Goal: Book appointment/travel/reservation

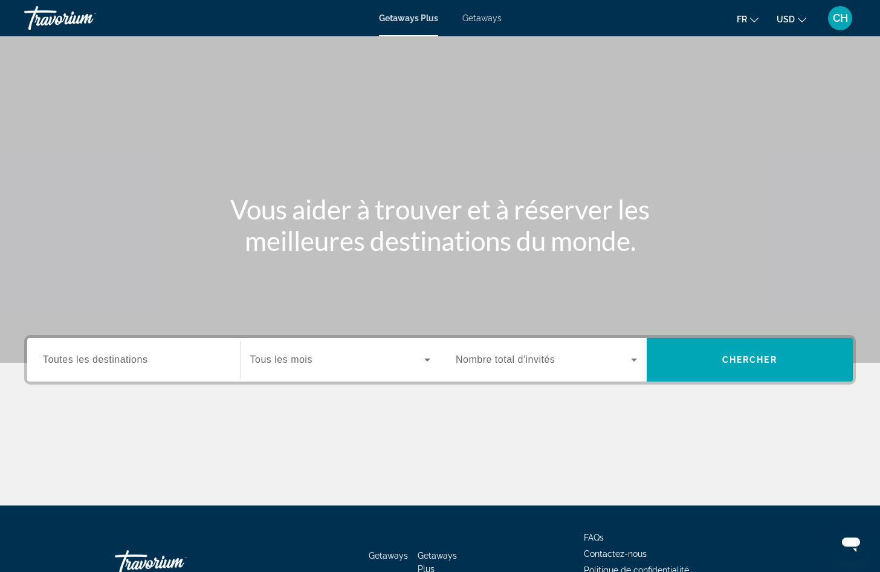
click at [802, 13] on button "USD USD ($) MXN (Mex$) CAD (Can$) GBP (£) EUR (€) AUD (A$) NZD (NZ$) CNY (CN¥)" at bounding box center [792, 19] width 30 height 18
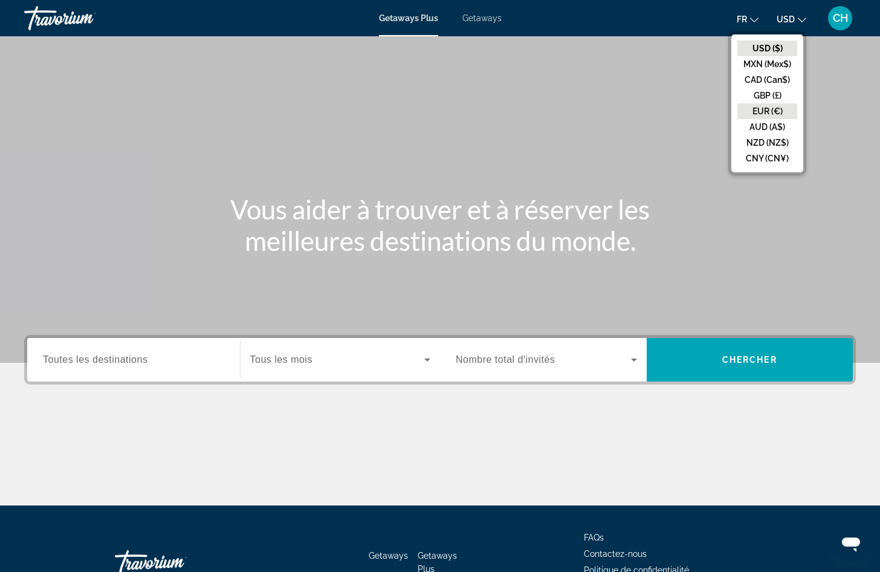
click at [773, 106] on button "EUR (€)" at bounding box center [767, 111] width 60 height 16
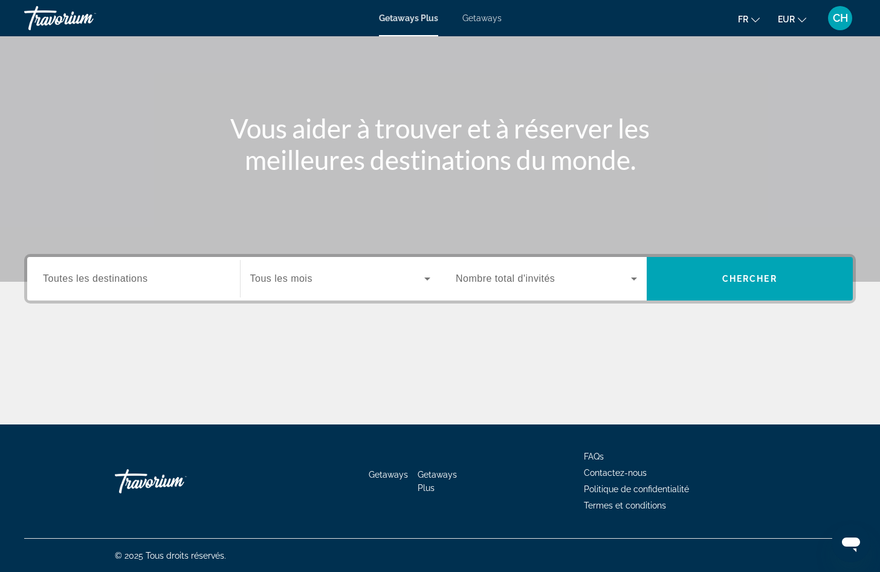
scroll to position [82, 0]
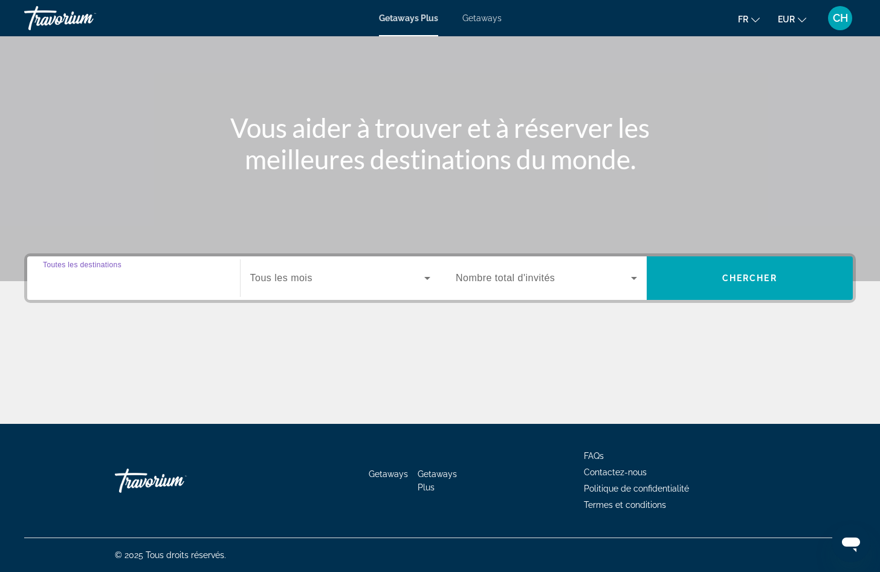
click at [163, 282] on input "Destination Toutes les destinations" at bounding box center [133, 278] width 181 height 15
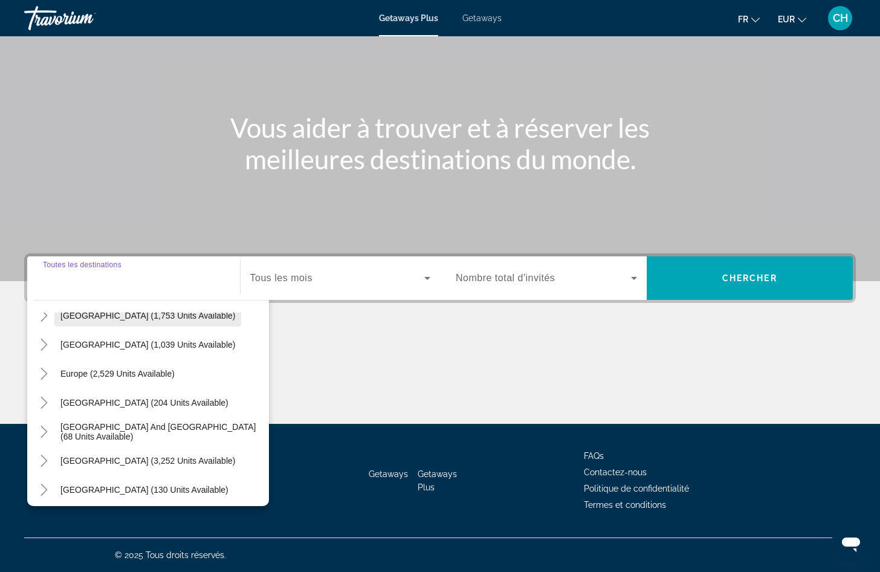
scroll to position [121, 0]
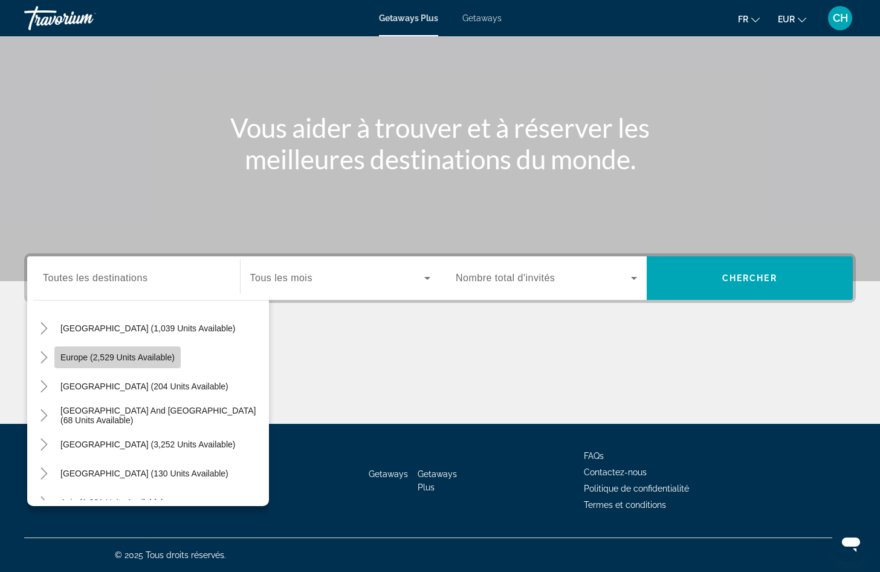
click at [129, 358] on span "Europe (2,529 units available)" at bounding box center [117, 357] width 114 height 10
type input "**********"
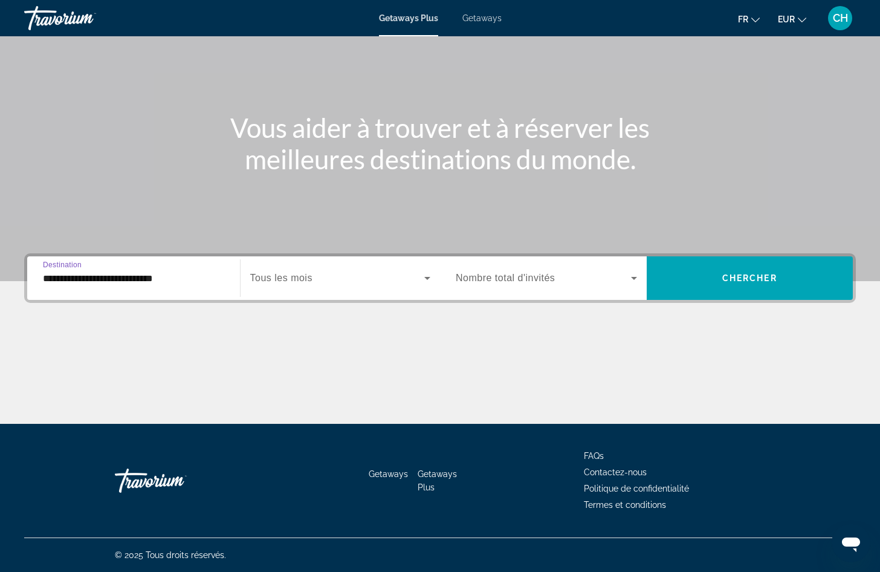
click at [309, 280] on span "Tous les mois" at bounding box center [281, 278] width 62 height 10
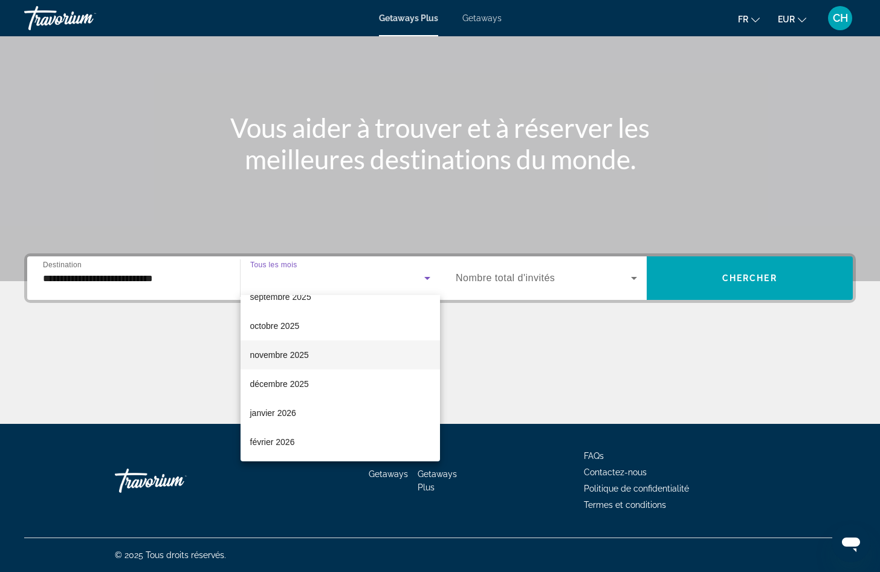
scroll to position [60, 0]
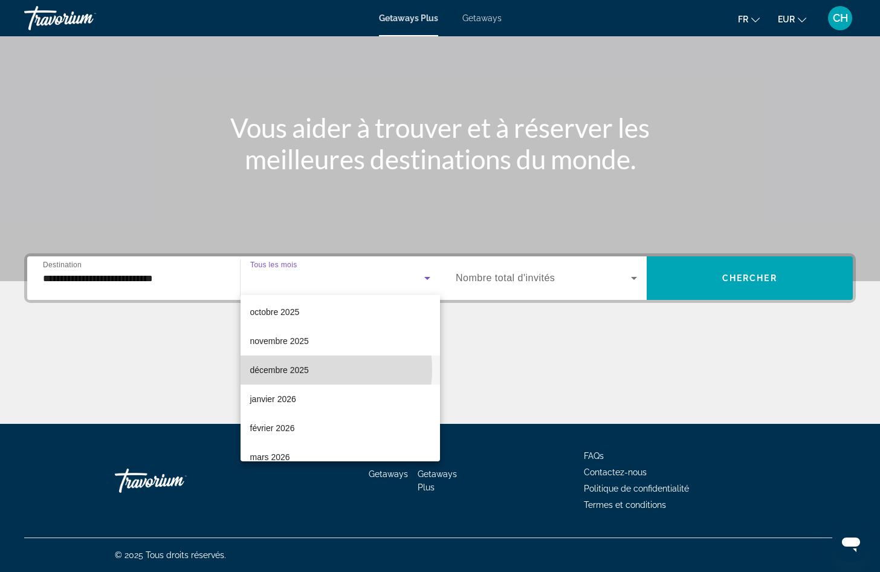
click at [317, 369] on mat-option "décembre 2025" at bounding box center [341, 369] width 200 height 29
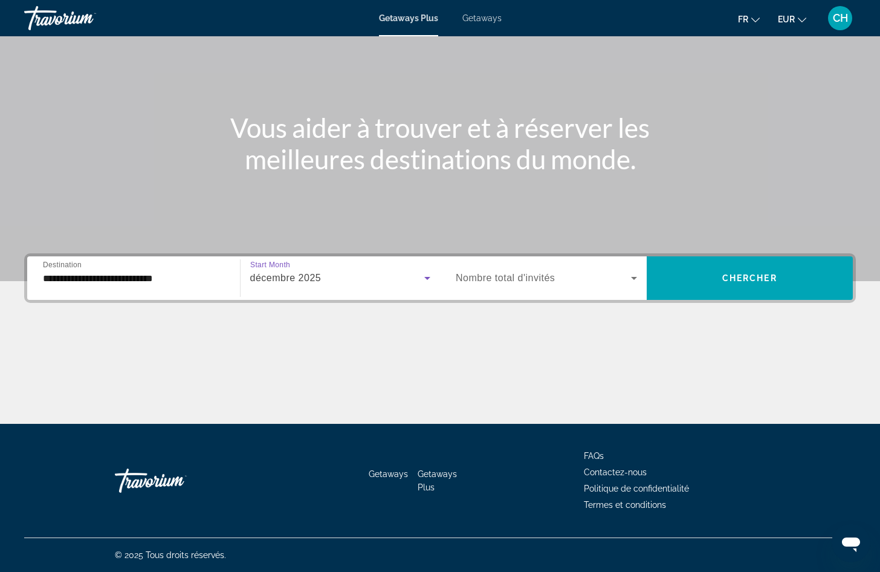
click at [537, 279] on span "Nombre total d'invités" at bounding box center [505, 278] width 99 height 10
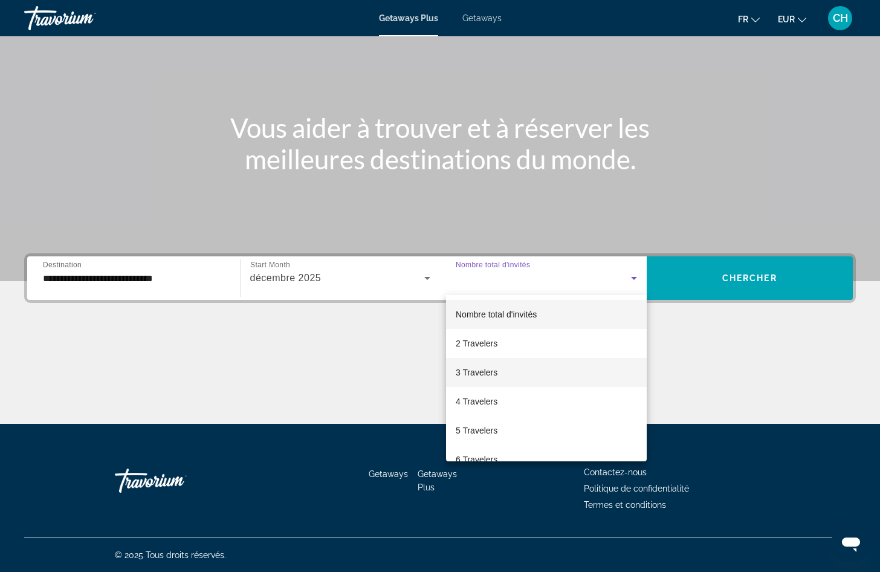
click at [496, 370] on span "3 Travelers" at bounding box center [477, 372] width 42 height 15
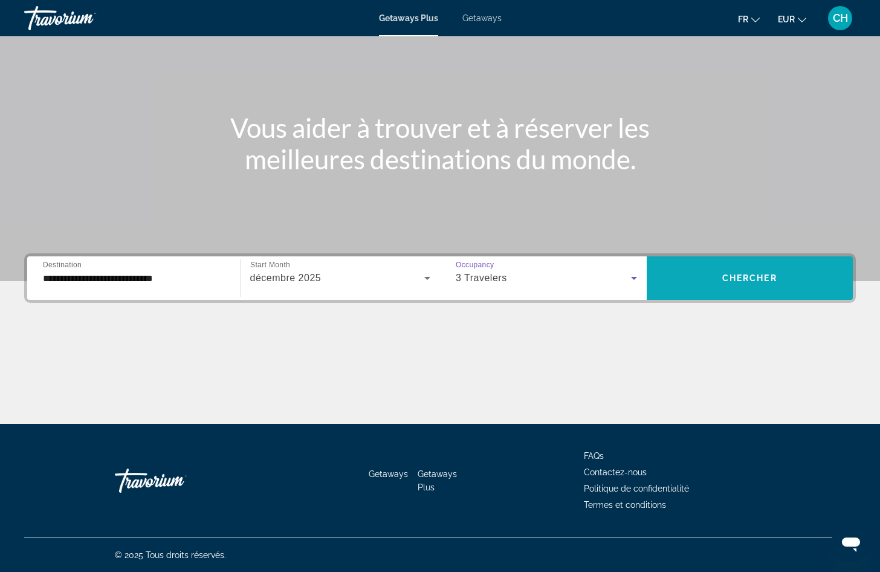
click at [762, 277] on span "Chercher" at bounding box center [749, 278] width 55 height 10
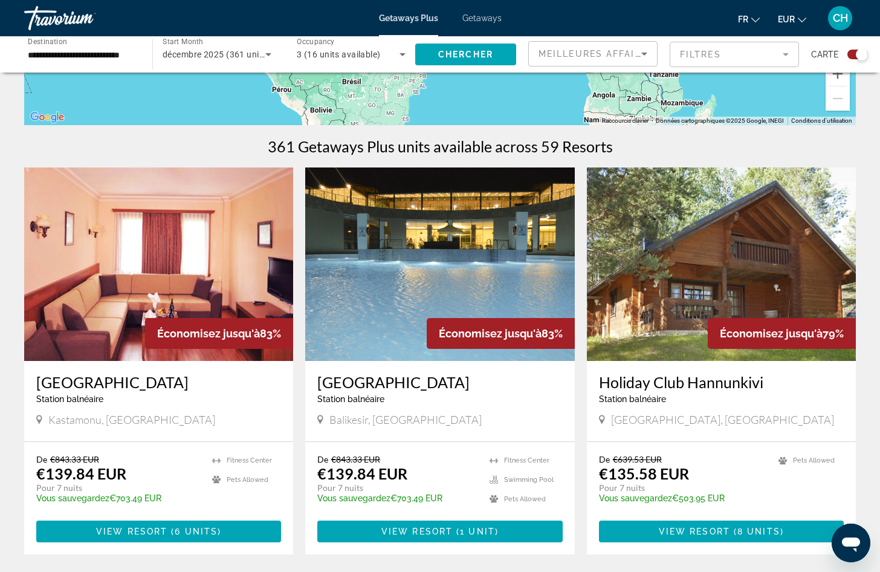
scroll to position [302, 0]
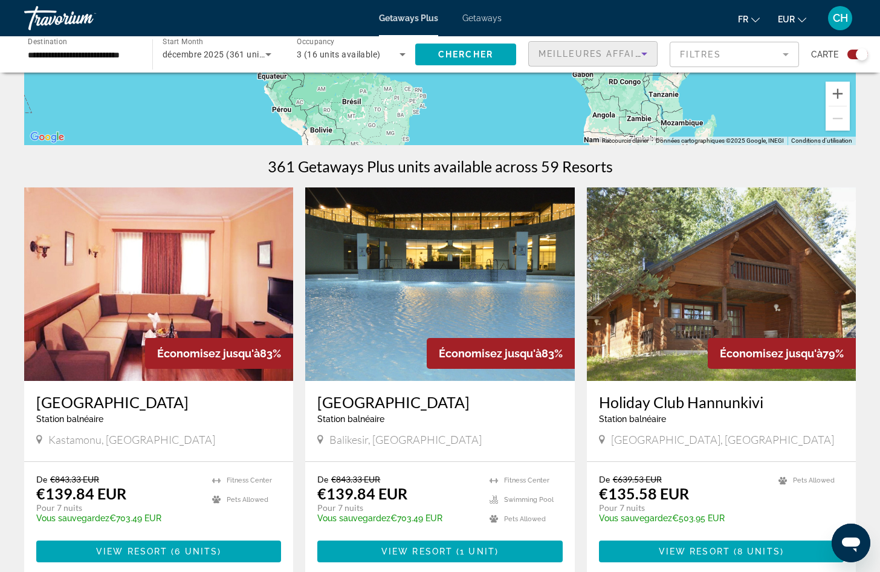
click at [612, 50] on span "Meilleures affaires" at bounding box center [597, 54] width 116 height 10
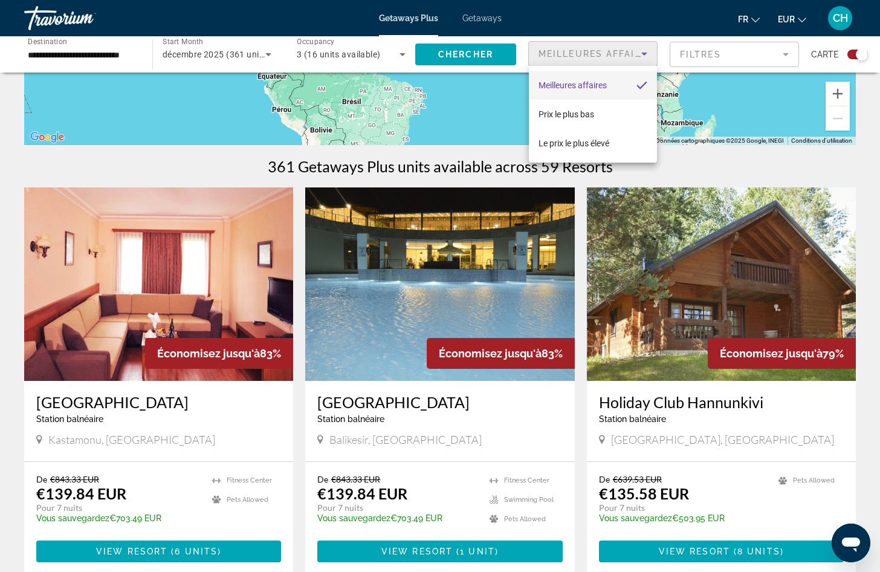
click at [714, 50] on div at bounding box center [440, 286] width 880 height 572
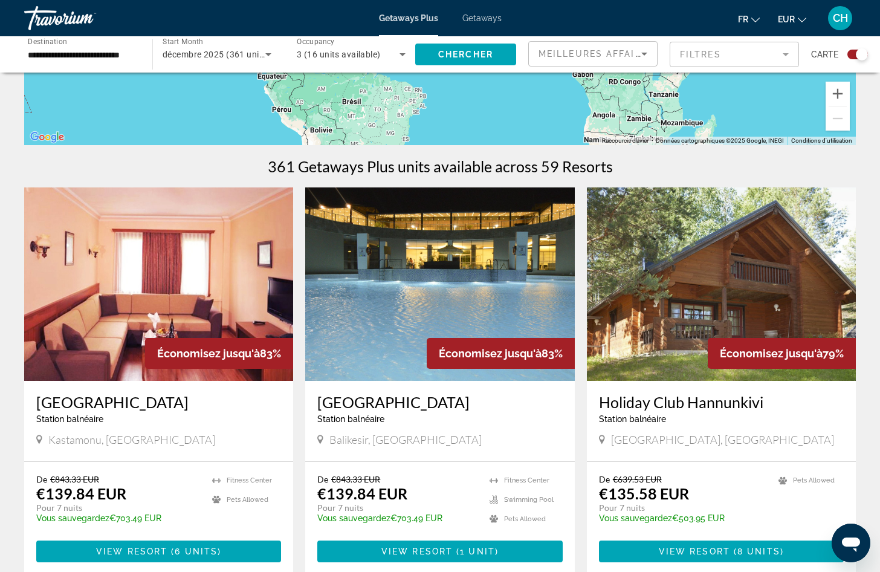
click at [714, 50] on mat-form-field "Filtres" at bounding box center [734, 54] width 129 height 25
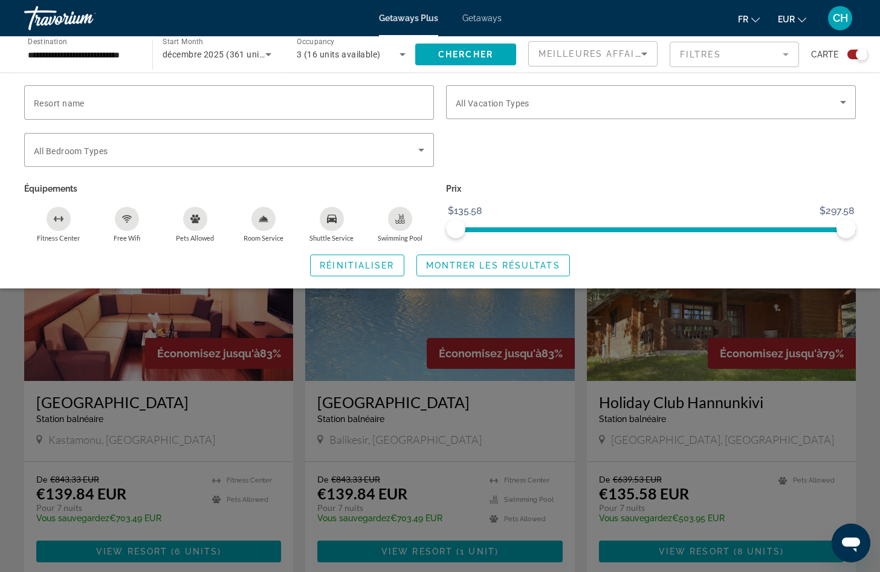
click at [714, 50] on mat-form-field "Filtres" at bounding box center [734, 54] width 129 height 25
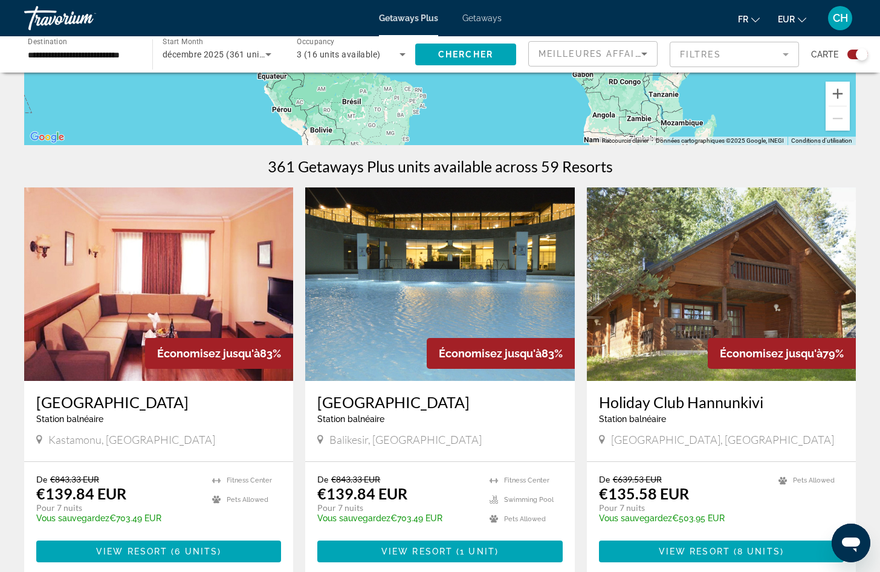
click at [615, 48] on div "Meilleures affaires" at bounding box center [590, 54] width 103 height 15
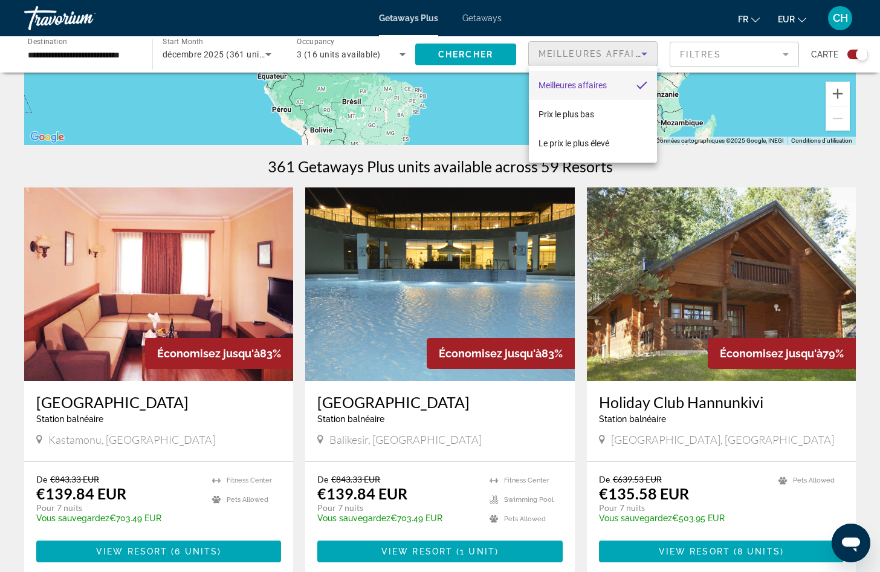
click at [858, 173] on div at bounding box center [440, 286] width 880 height 572
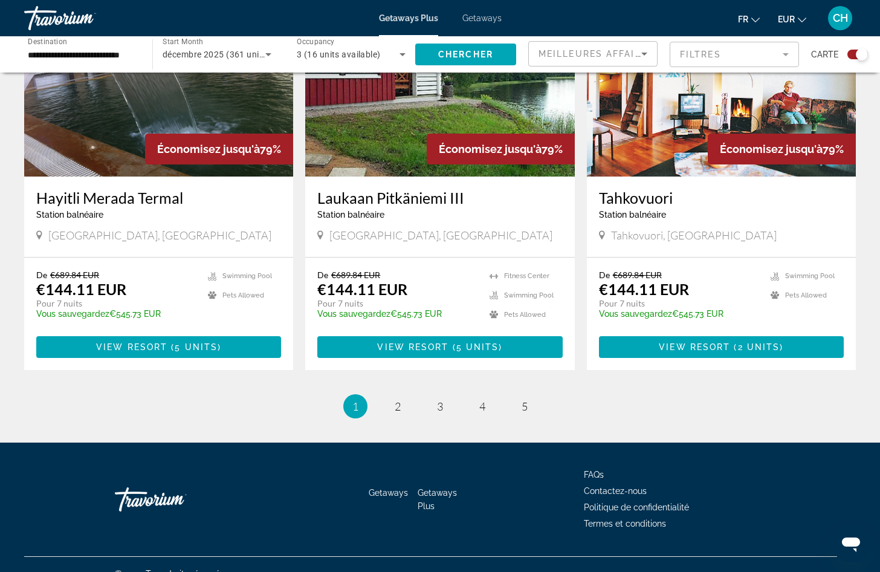
scroll to position [1759, 0]
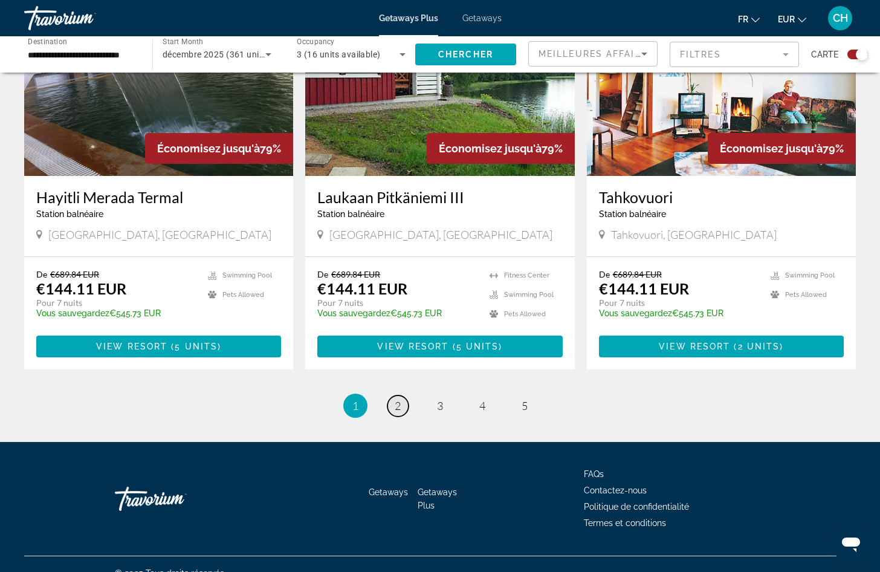
click at [403, 395] on link "page 2" at bounding box center [397, 405] width 21 height 21
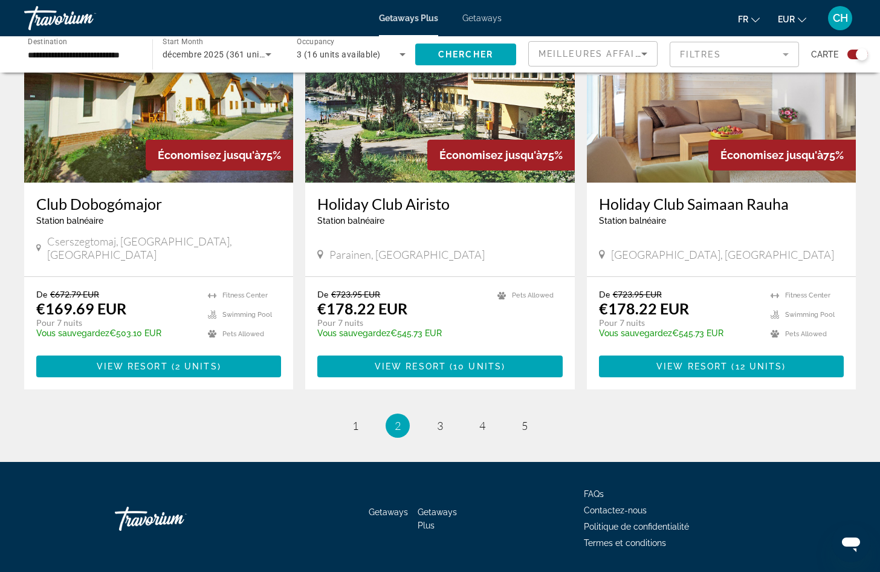
scroll to position [1753, 0]
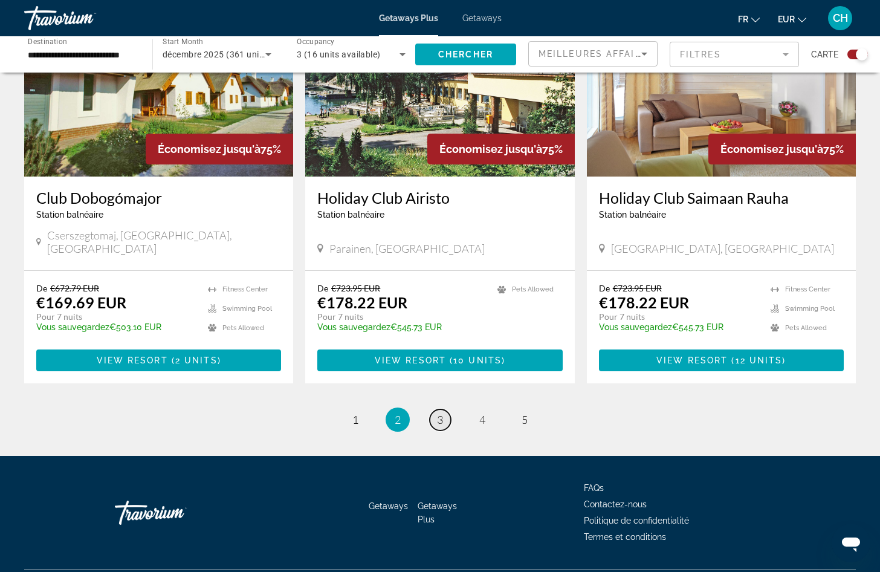
click at [439, 413] on span "3" at bounding box center [440, 419] width 6 height 13
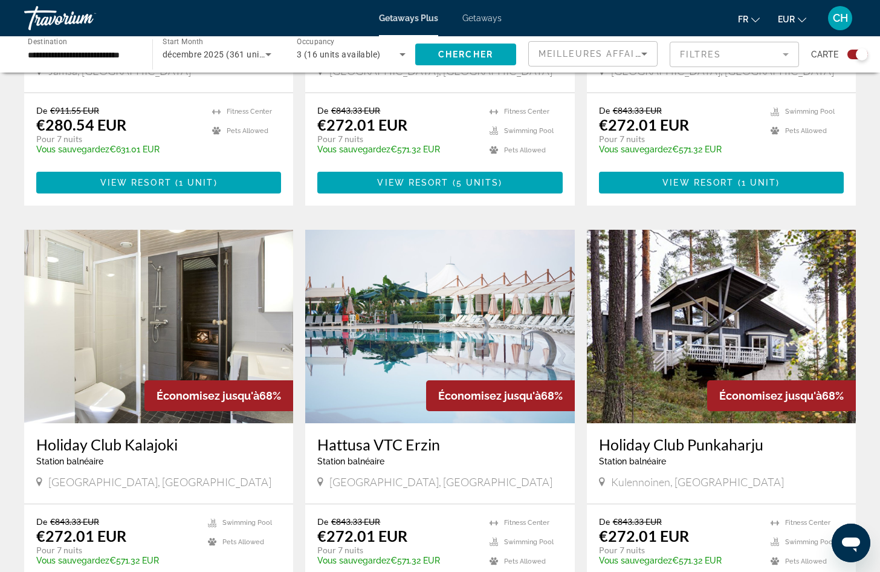
scroll to position [1759, 0]
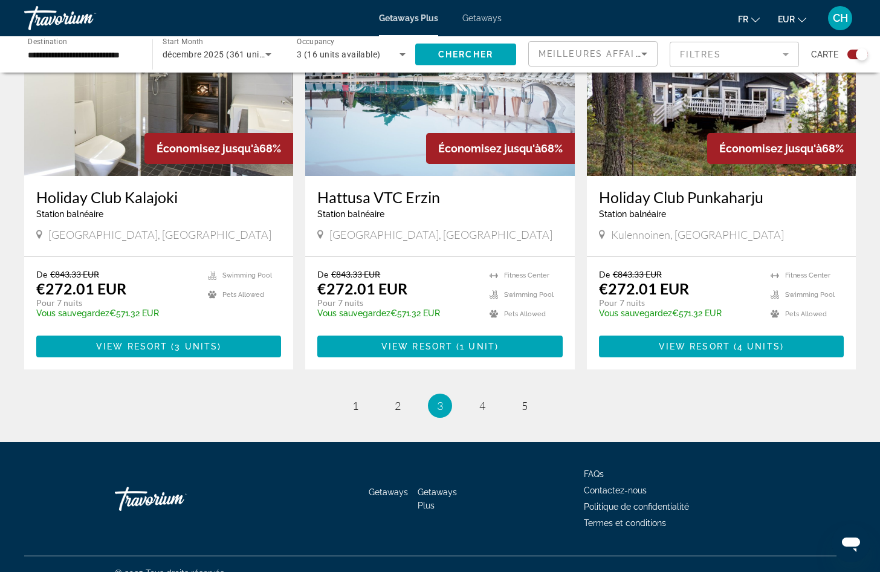
click at [366, 394] on ul "3 / 5 page 1 page 2 You're on page 3 page 4 page 5" at bounding box center [440, 406] width 832 height 24
click at [362, 395] on link "page 1" at bounding box center [355, 405] width 21 height 21
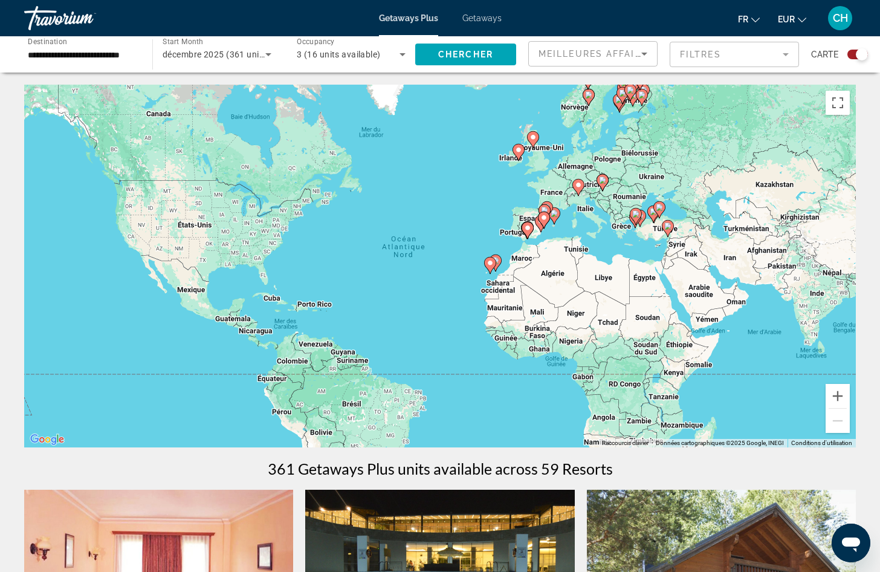
click at [587, 45] on div "Meilleures affaires" at bounding box center [593, 59] width 109 height 34
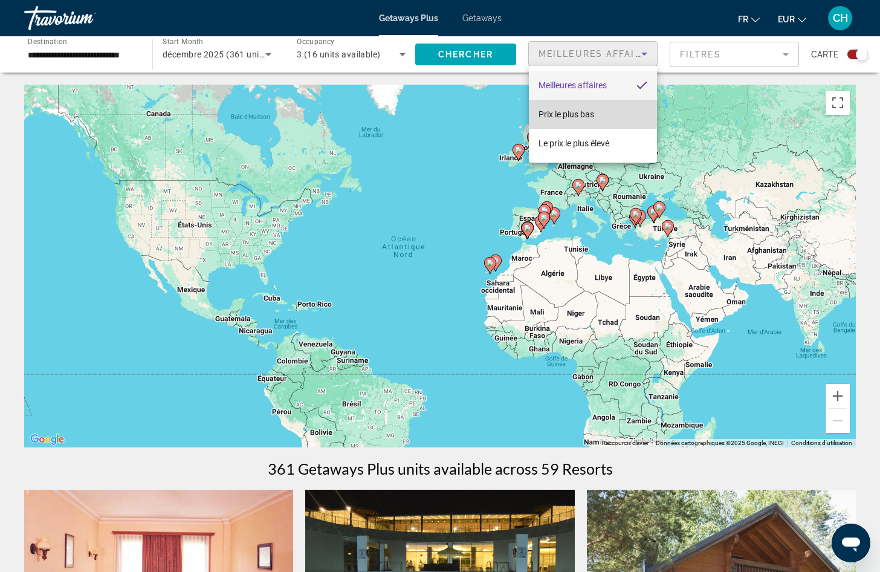
click at [585, 111] on span "Prix ​​le plus bas" at bounding box center [567, 114] width 56 height 10
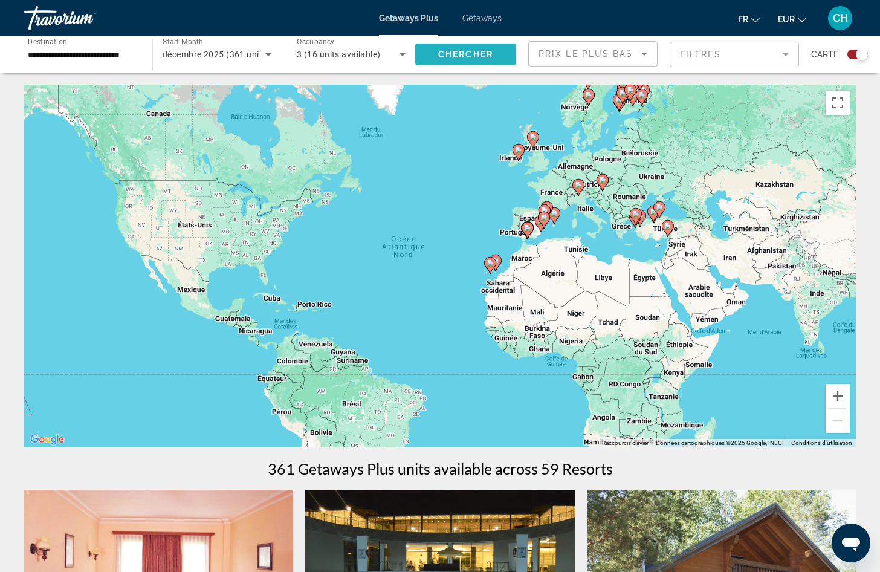
click at [454, 56] on span "Chercher" at bounding box center [465, 55] width 55 height 10
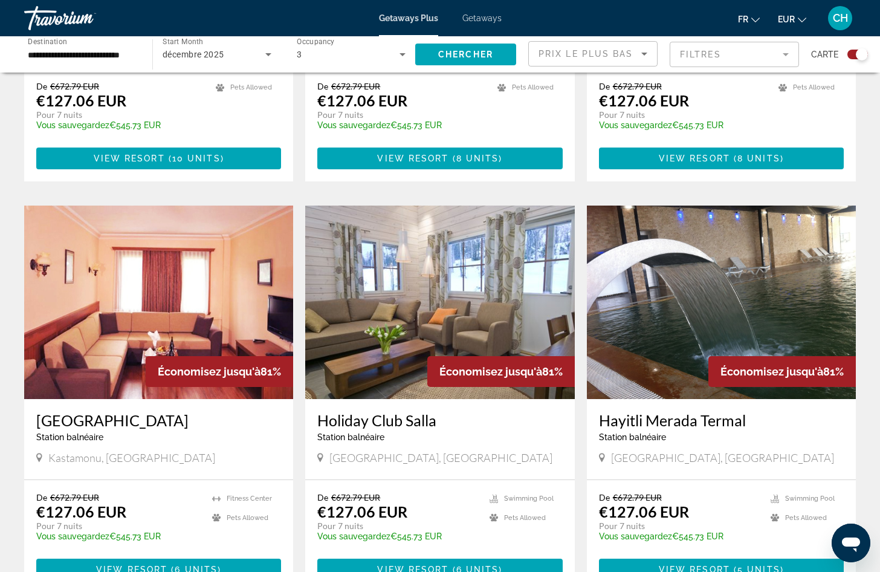
scroll to position [1632, 0]
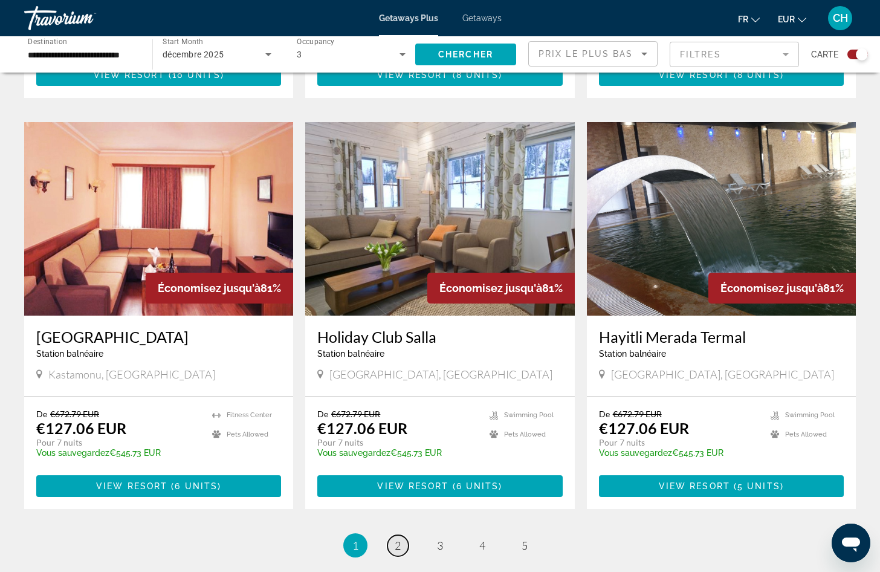
click at [397, 539] on span "2" at bounding box center [398, 545] width 6 height 13
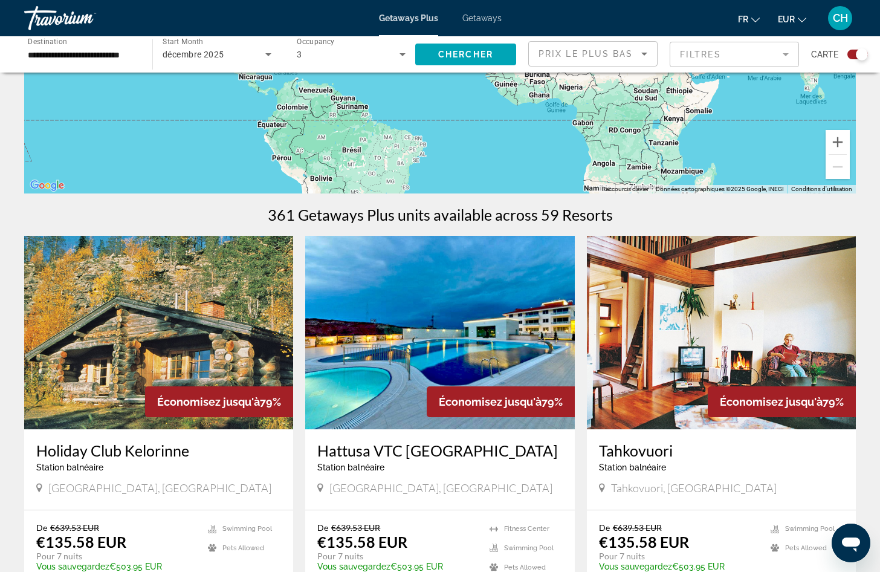
scroll to position [302, 0]
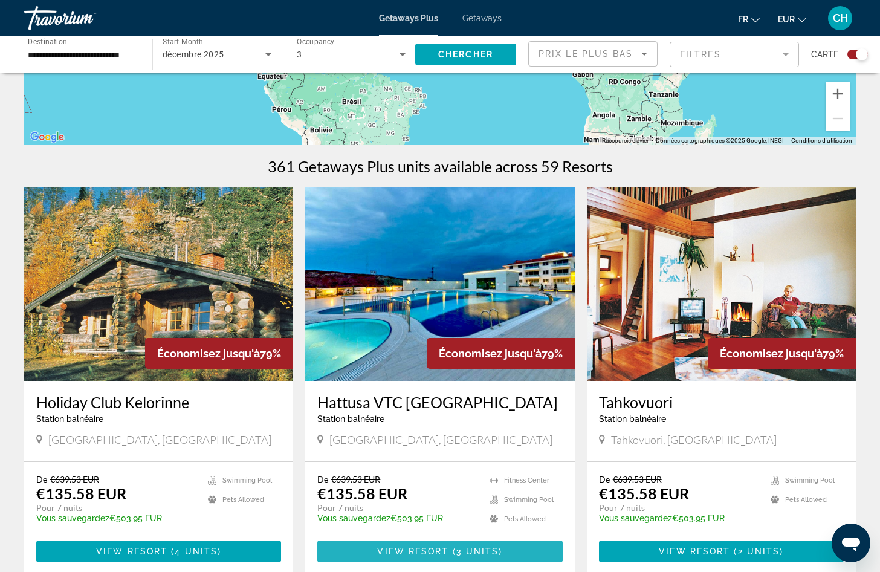
click at [430, 545] on span "Main content" at bounding box center [439, 551] width 245 height 29
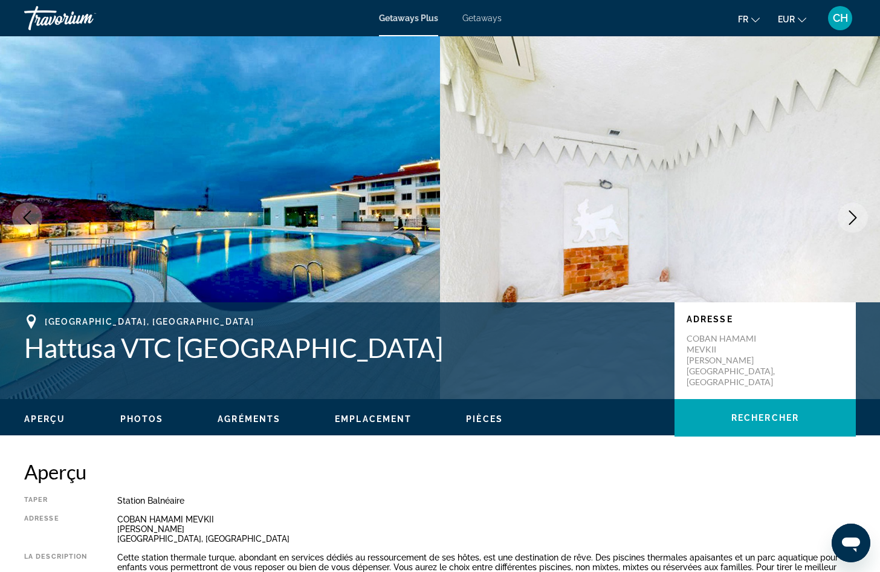
click at [846, 210] on icon "Next image" at bounding box center [853, 217] width 15 height 15
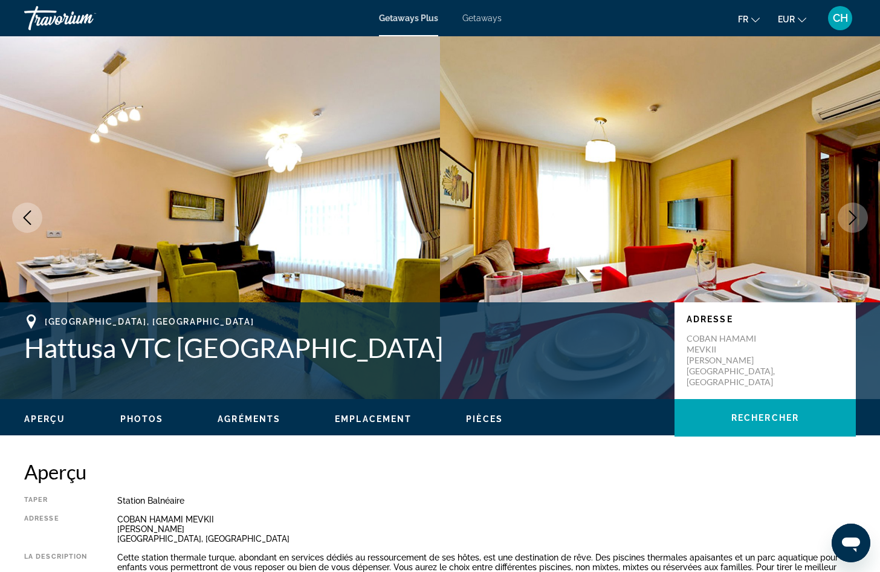
click at [846, 210] on icon "Next image" at bounding box center [853, 217] width 15 height 15
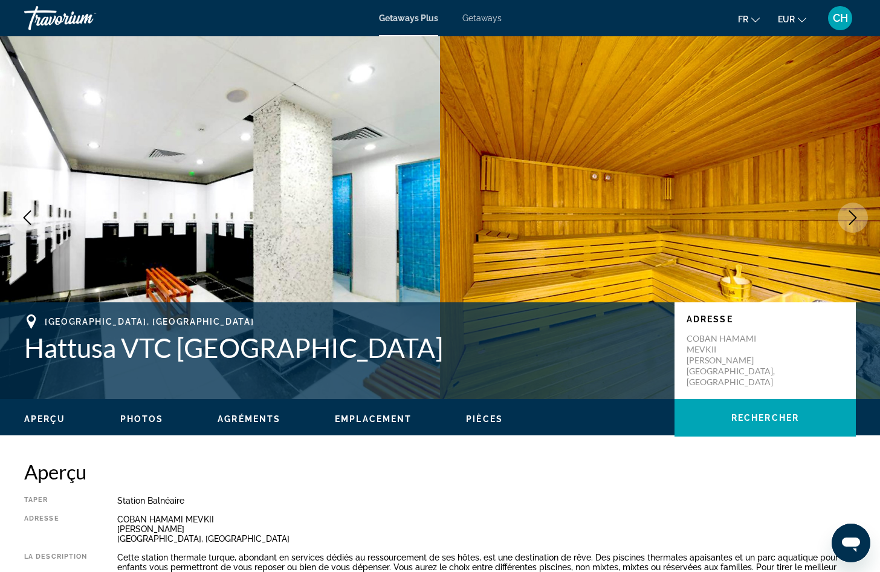
click at [846, 210] on icon "Next image" at bounding box center [853, 217] width 15 height 15
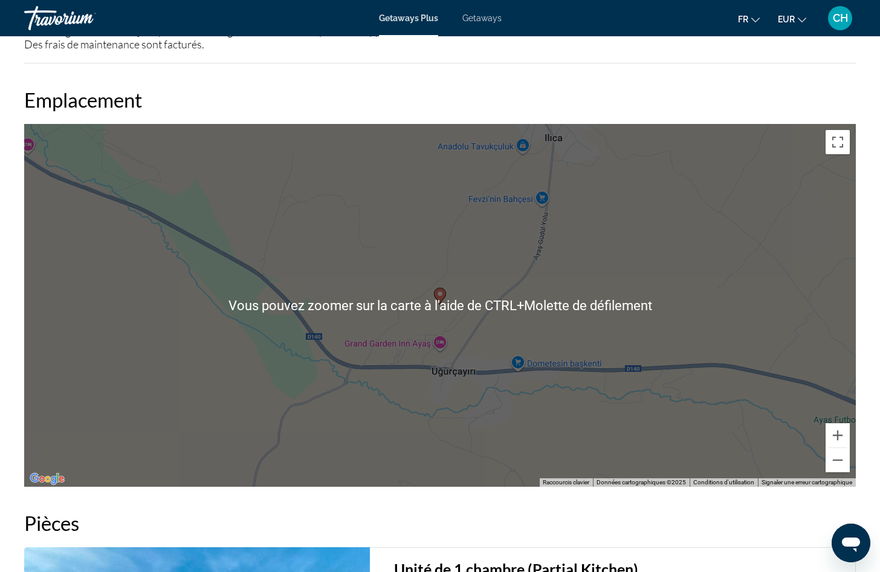
scroll to position [1693, 0]
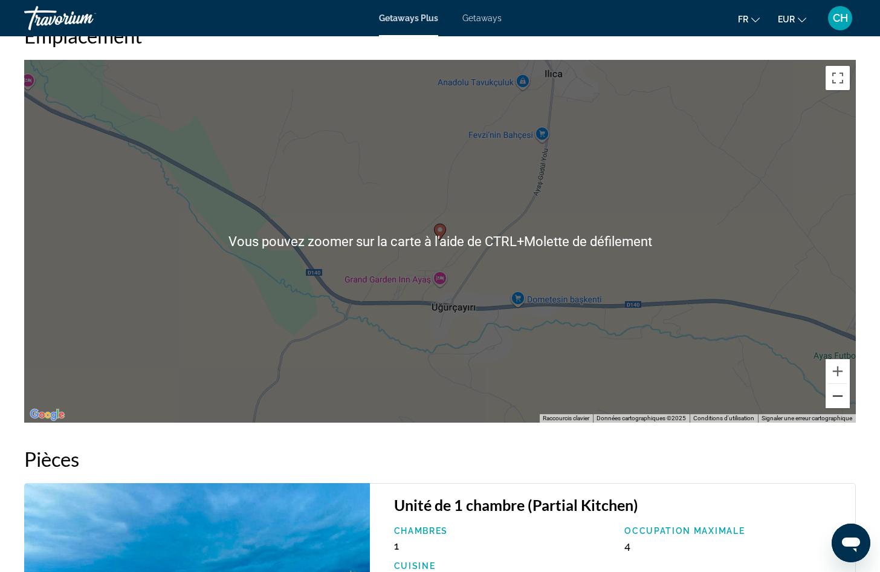
click at [843, 403] on button "Zoom arrière" at bounding box center [838, 396] width 24 height 24
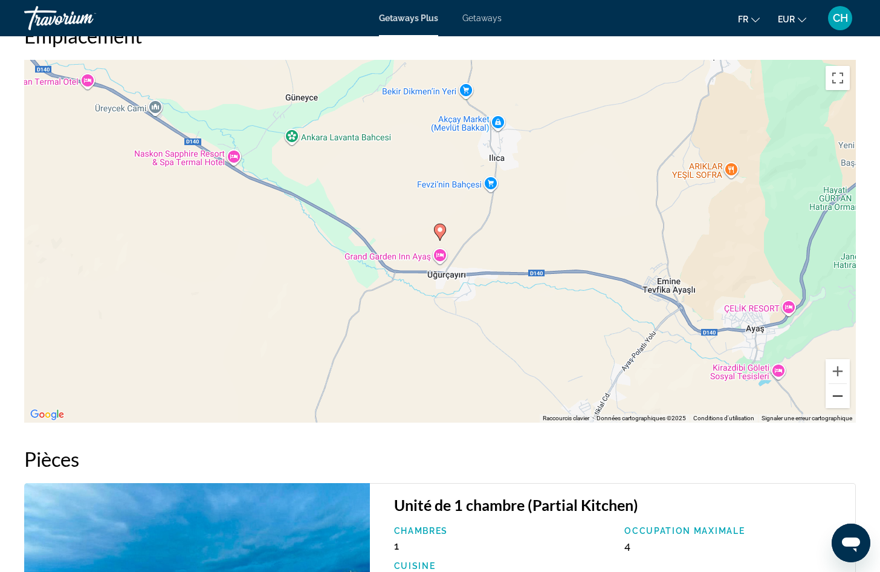
click at [838, 398] on button "Zoom arrière" at bounding box center [838, 396] width 24 height 24
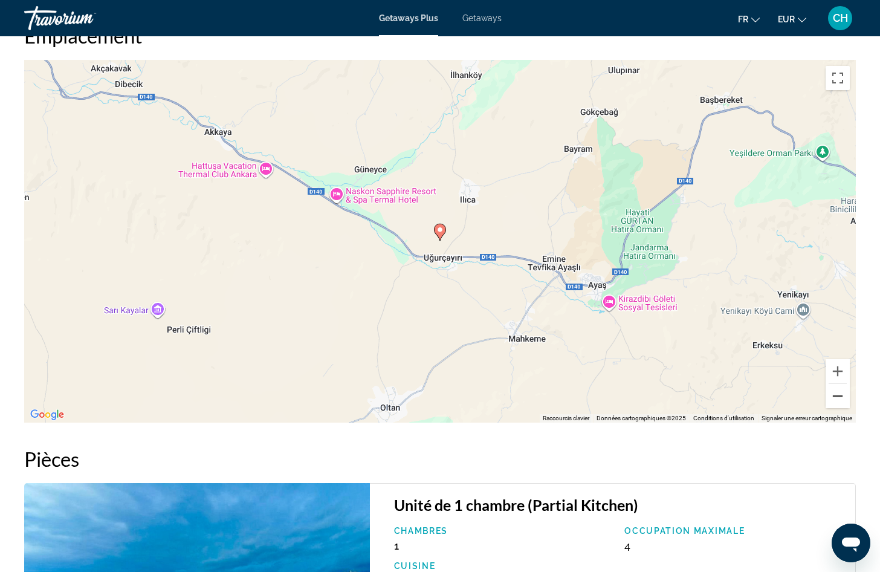
click at [838, 398] on button "Zoom arrière" at bounding box center [838, 396] width 24 height 24
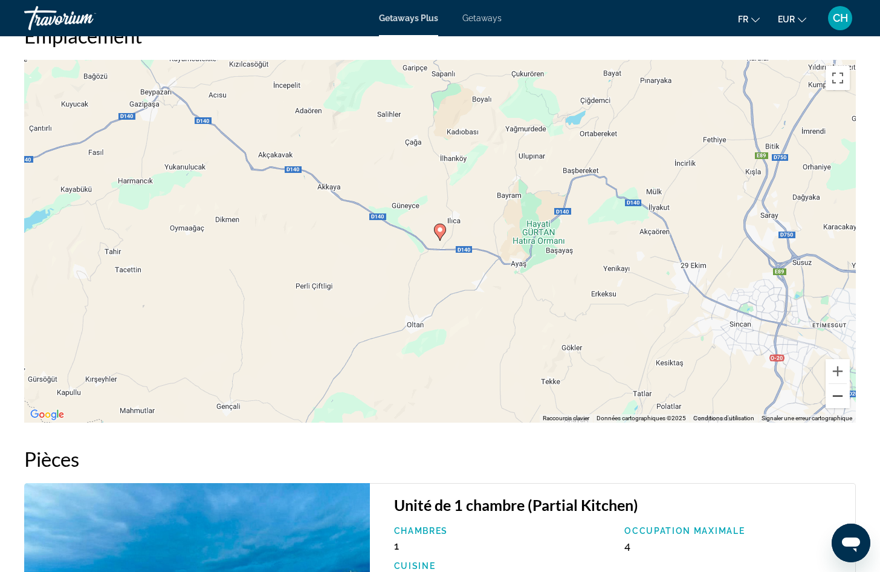
click at [838, 398] on button "Zoom arrière" at bounding box center [838, 396] width 24 height 24
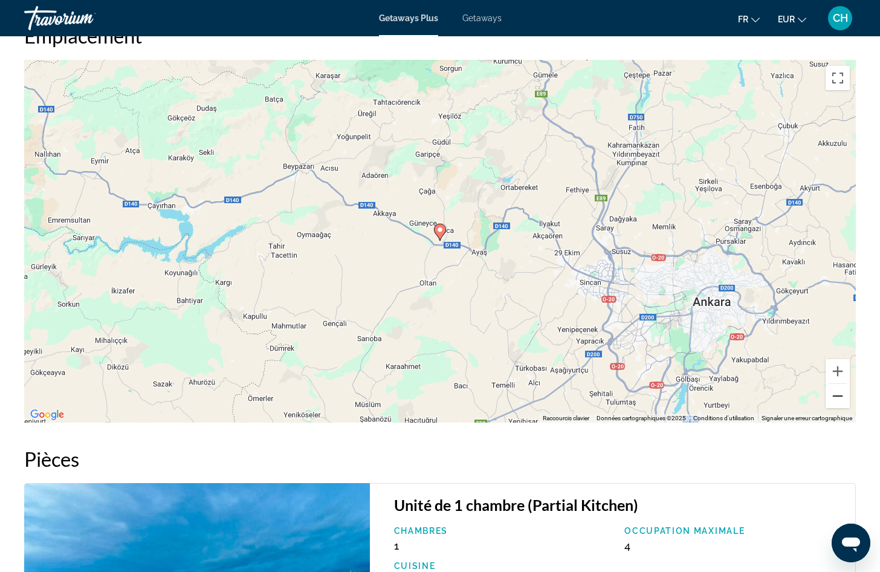
click at [838, 398] on button "Zoom arrière" at bounding box center [838, 396] width 24 height 24
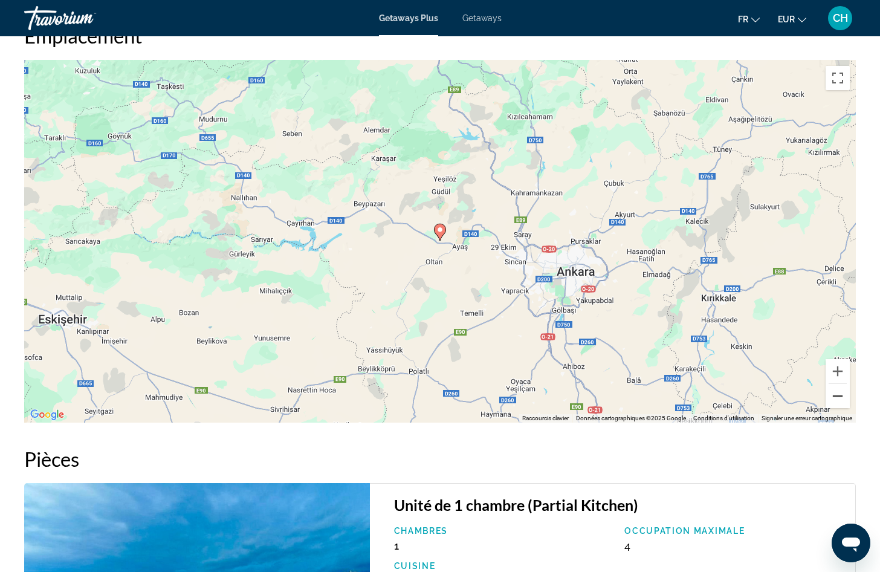
click at [838, 398] on button "Zoom arrière" at bounding box center [838, 396] width 24 height 24
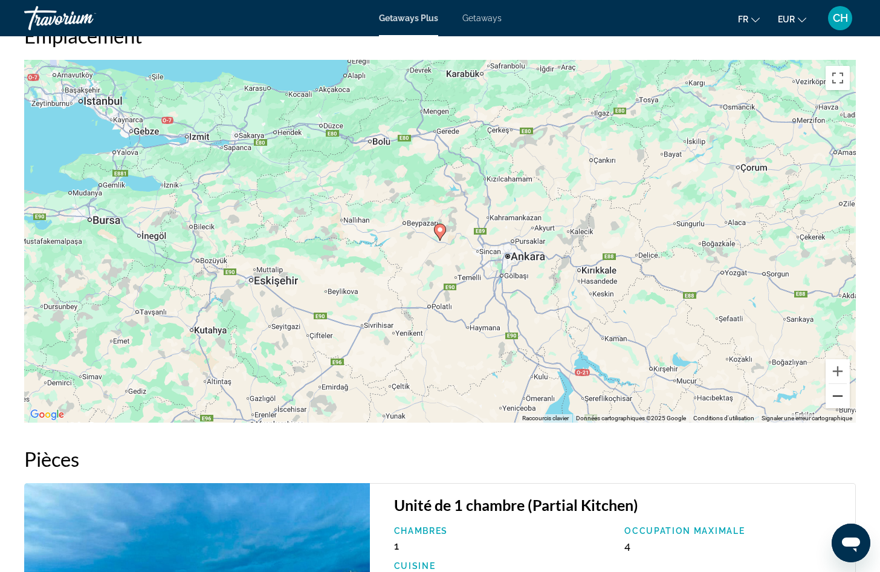
click at [838, 398] on button "Zoom arrière" at bounding box center [838, 396] width 24 height 24
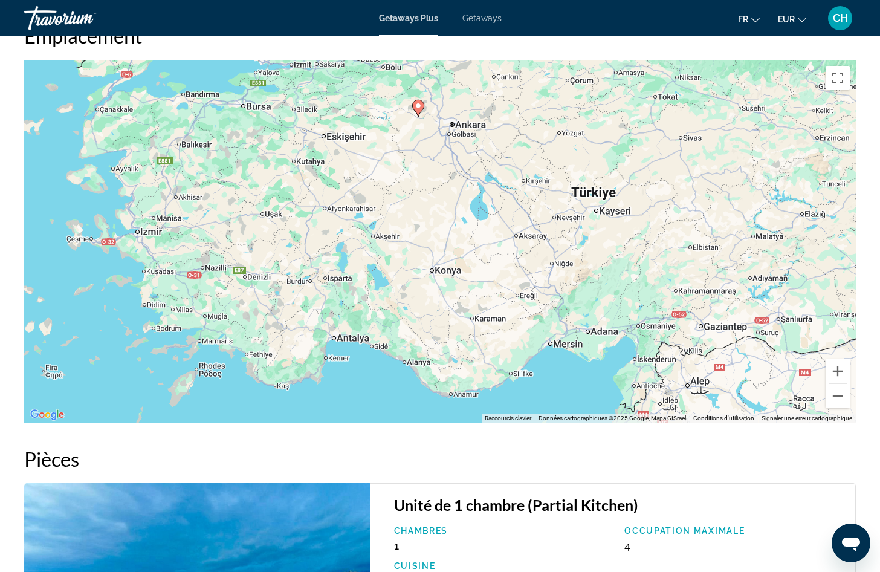
drag, startPoint x: 582, startPoint y: 334, endPoint x: 561, endPoint y: 210, distance: 125.6
click at [561, 210] on div "Pour activer le glissement avec le clavier, appuyez sur Alt+Entrée. Une fois ce…" at bounding box center [440, 241] width 832 height 363
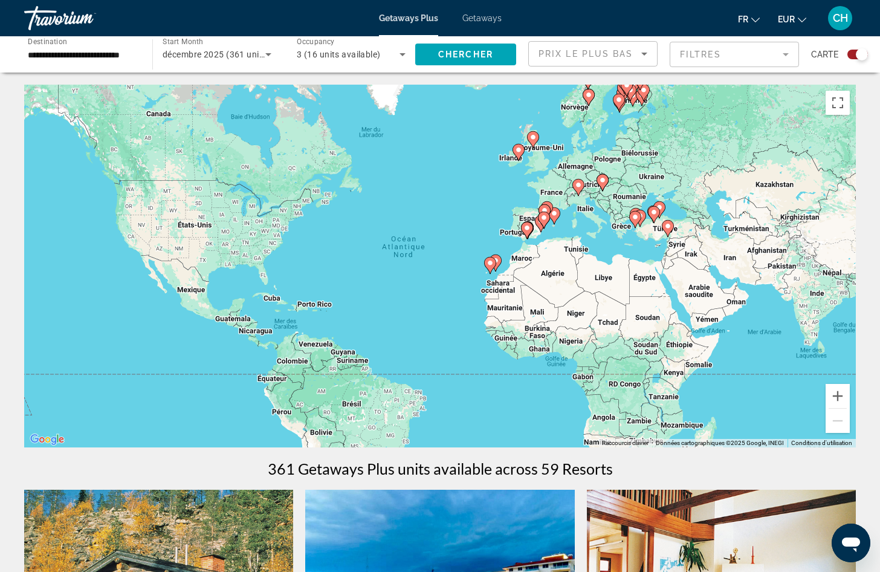
click at [664, 225] on icon "Main content" at bounding box center [668, 229] width 11 height 16
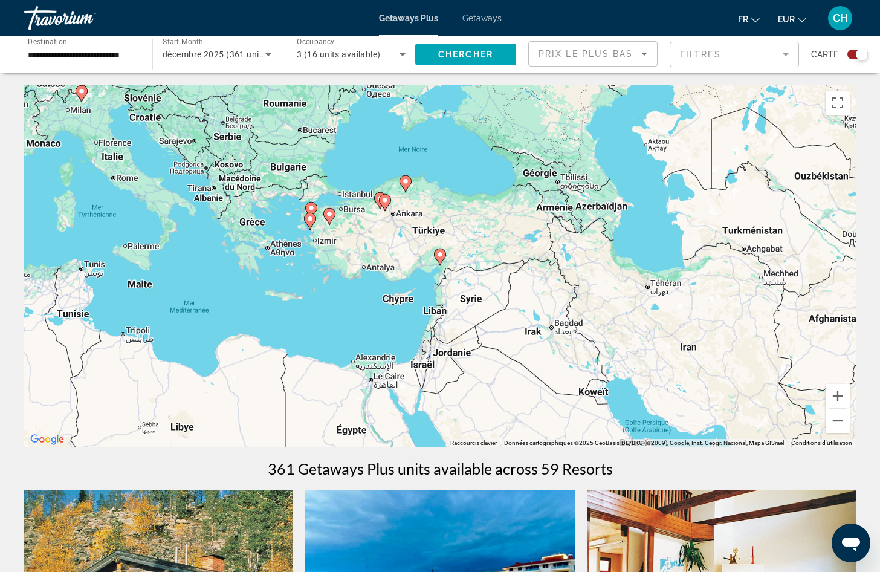
click at [447, 253] on div "Pour activer le glissement avec le clavier, appuyez sur Alt+Entrée. Une fois ce…" at bounding box center [440, 266] width 832 height 363
click at [375, 199] on icon "Main content" at bounding box center [380, 201] width 11 height 16
type input "**********"
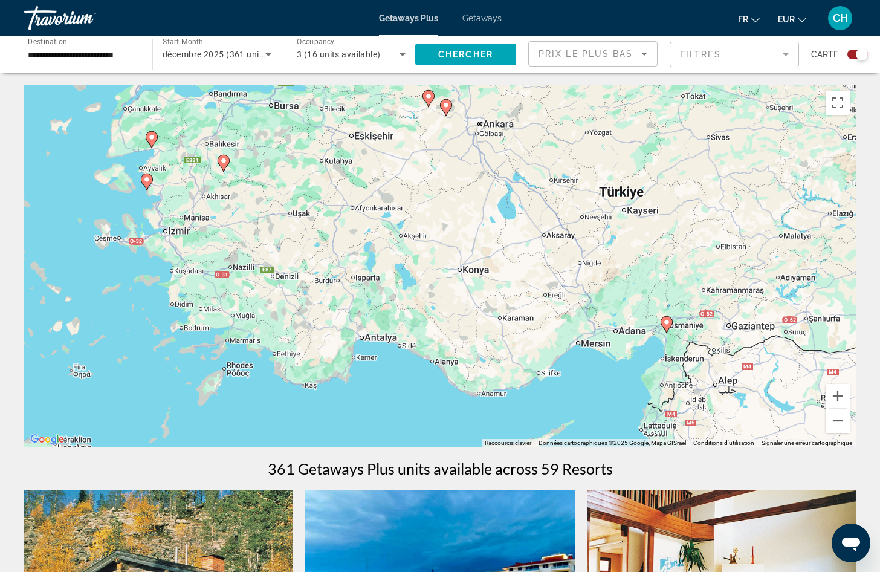
drag, startPoint x: 549, startPoint y: 339, endPoint x: 531, endPoint y: 208, distance: 132.4
click at [531, 208] on div "Pour activer le glissement avec le clavier, appuyez sur Alt+Entrée. Une fois ce…" at bounding box center [440, 266] width 832 height 363
click at [669, 319] on icon "Main content" at bounding box center [666, 325] width 11 height 16
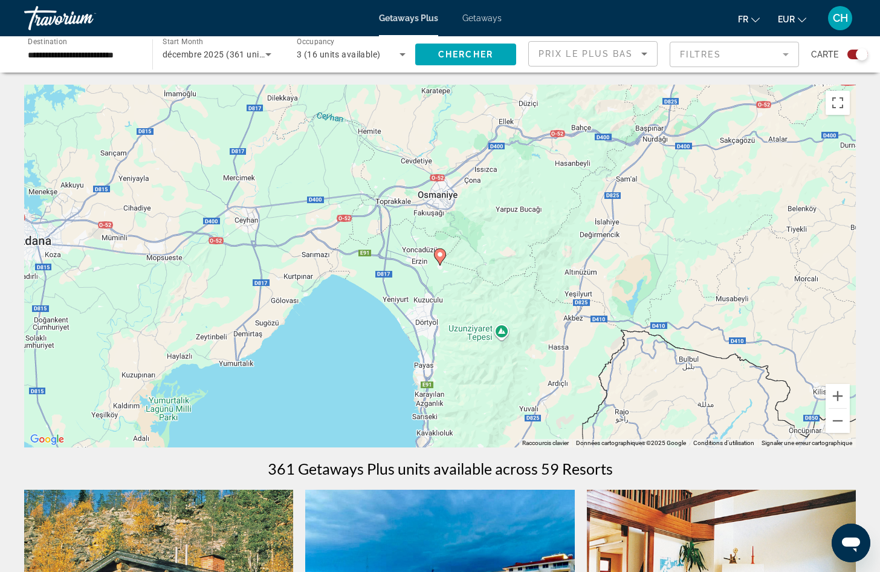
click at [436, 256] on icon "Main content" at bounding box center [440, 257] width 11 height 16
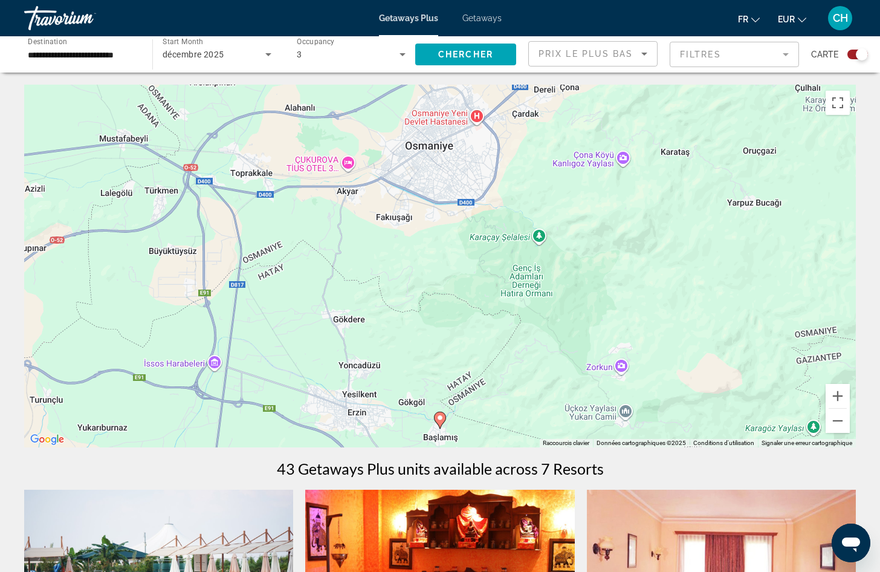
scroll to position [60, 0]
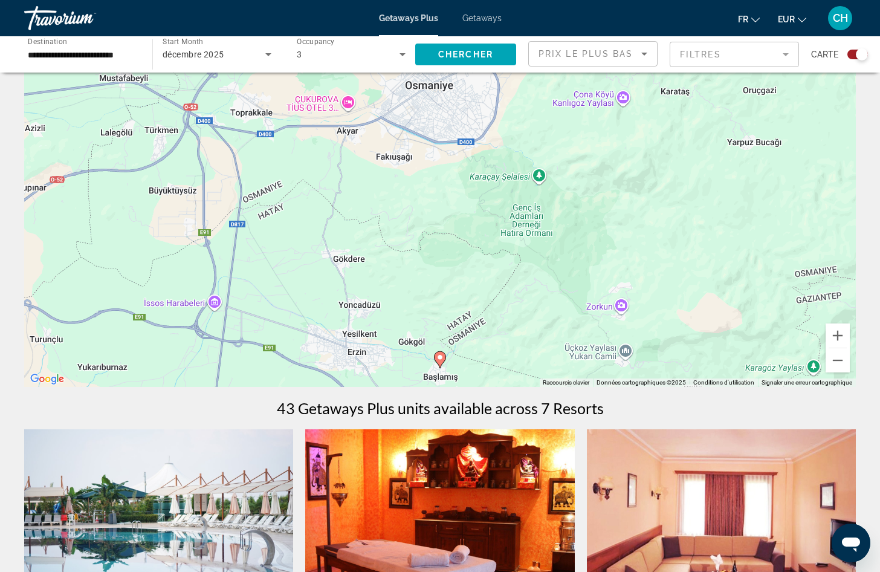
click at [452, 360] on div "Pour activer le glissement avec le clavier, appuyez sur Alt+Entrée. Une fois ce…" at bounding box center [440, 205] width 832 height 363
click at [441, 360] on image "Main content" at bounding box center [439, 357] width 7 height 7
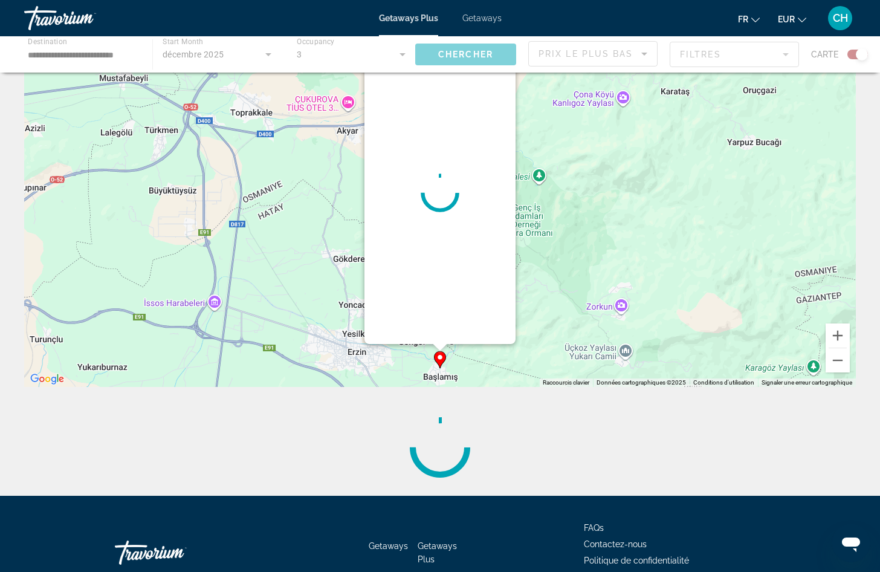
scroll to position [0, 0]
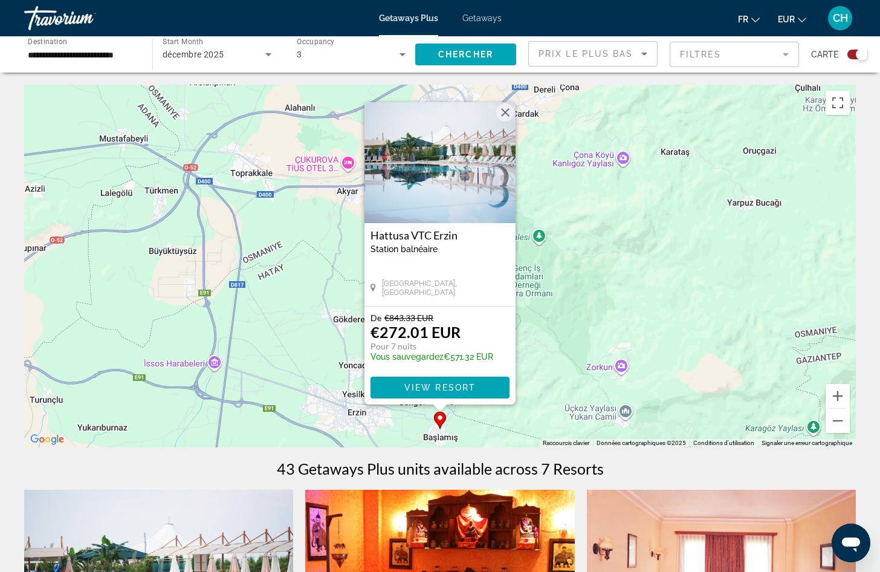
click at [506, 105] on button "Fermer" at bounding box center [505, 112] width 18 height 18
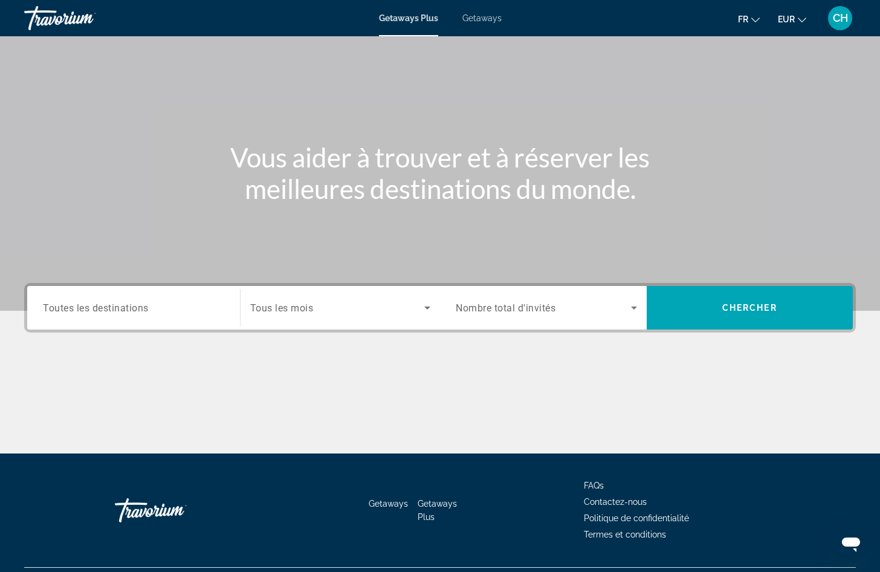
scroll to position [82, 0]
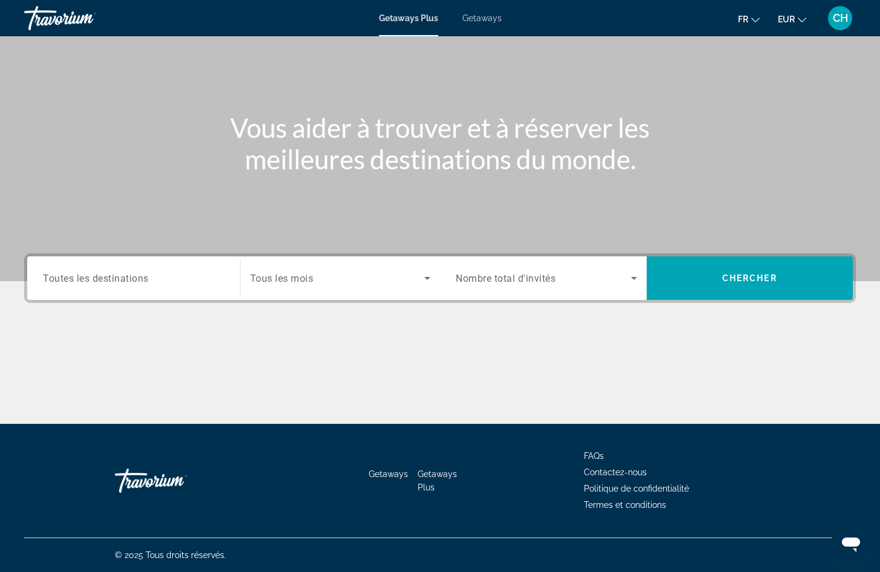
click at [186, 279] on input "Destination Toutes les destinations" at bounding box center [133, 278] width 181 height 15
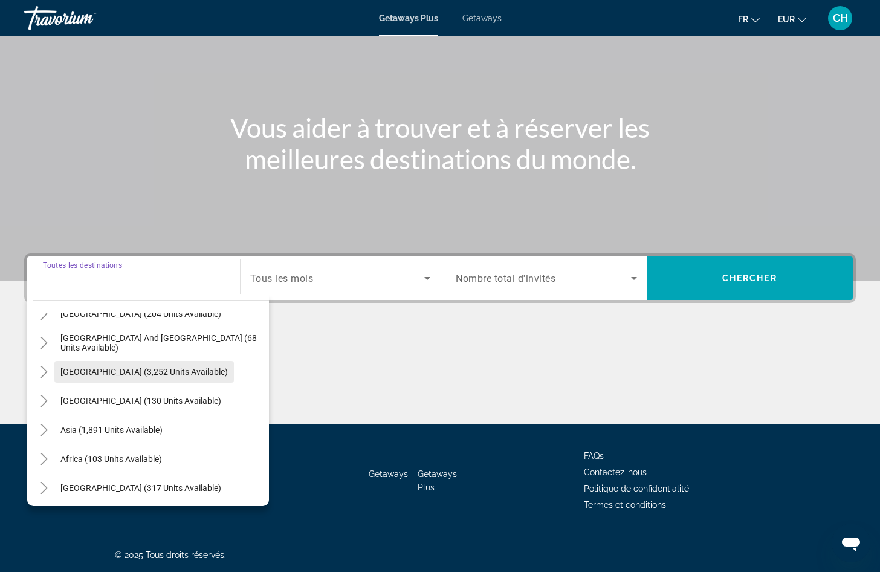
scroll to position [196, 0]
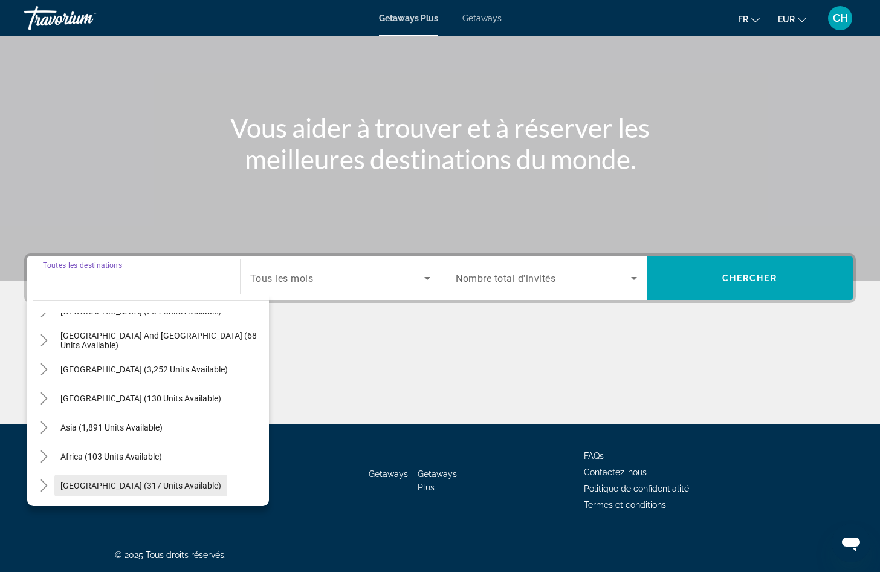
click at [118, 487] on span "Middle East (317 units available)" at bounding box center [140, 486] width 161 height 10
type input "**********"
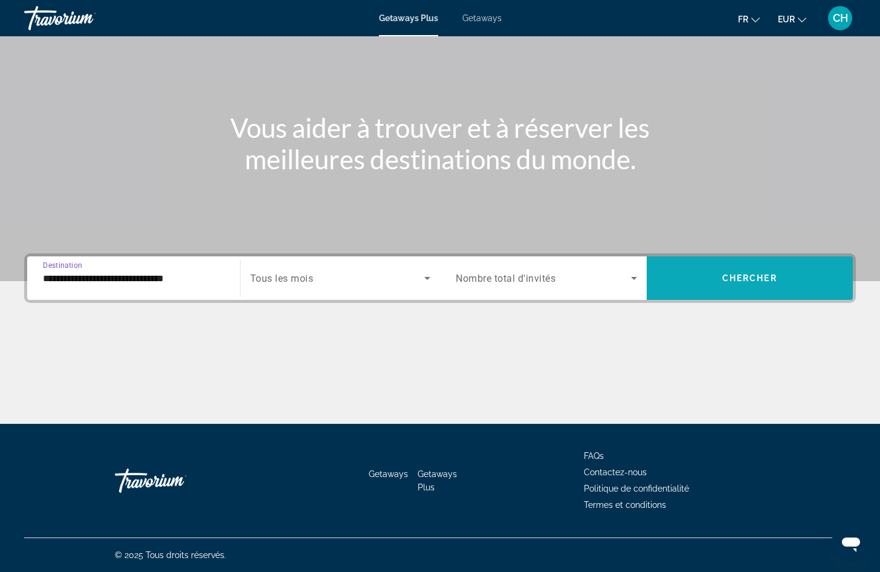
click at [718, 280] on span "Search widget" at bounding box center [750, 278] width 207 height 29
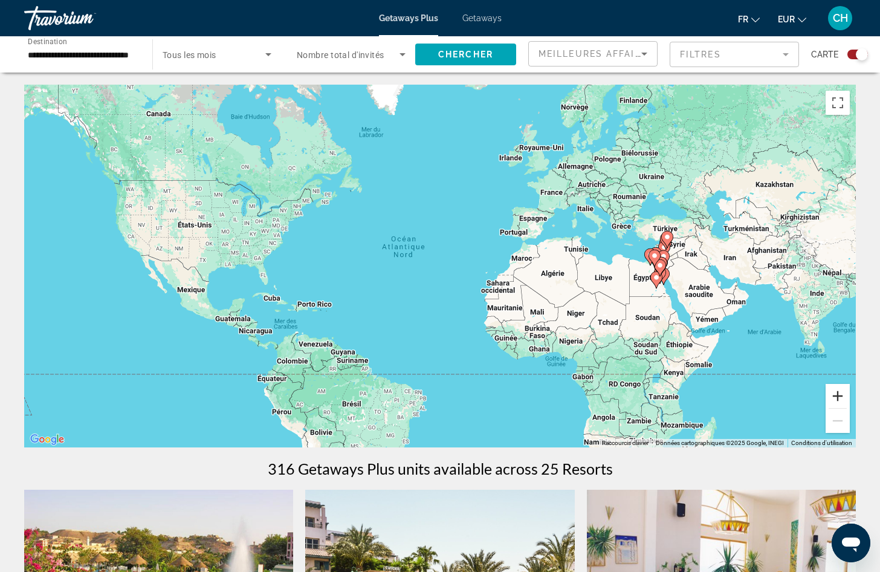
click at [835, 391] on button "Zoom avant" at bounding box center [838, 396] width 24 height 24
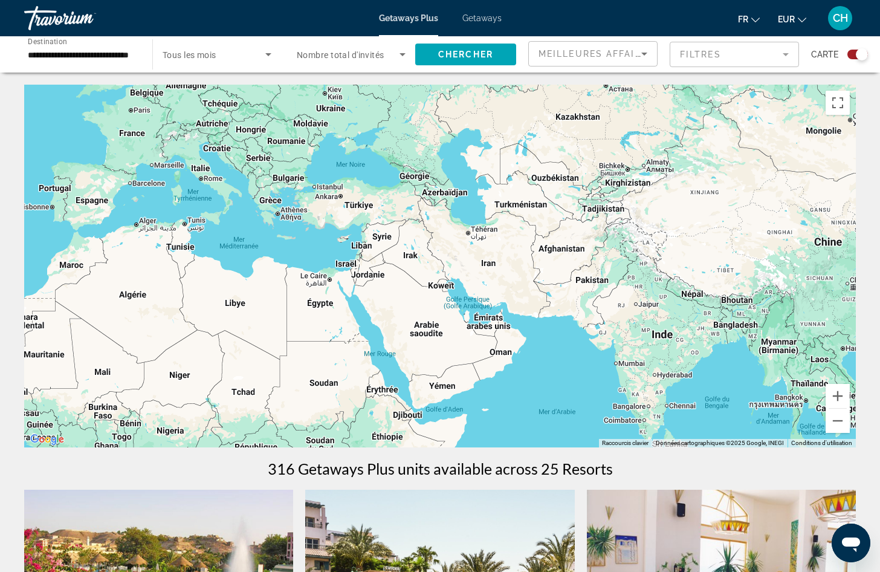
drag, startPoint x: 736, startPoint y: 331, endPoint x: 246, endPoint y: 345, distance: 490.5
click at [246, 345] on div "Main content" at bounding box center [440, 266] width 832 height 363
click at [835, 393] on button "Zoom avant" at bounding box center [838, 396] width 24 height 24
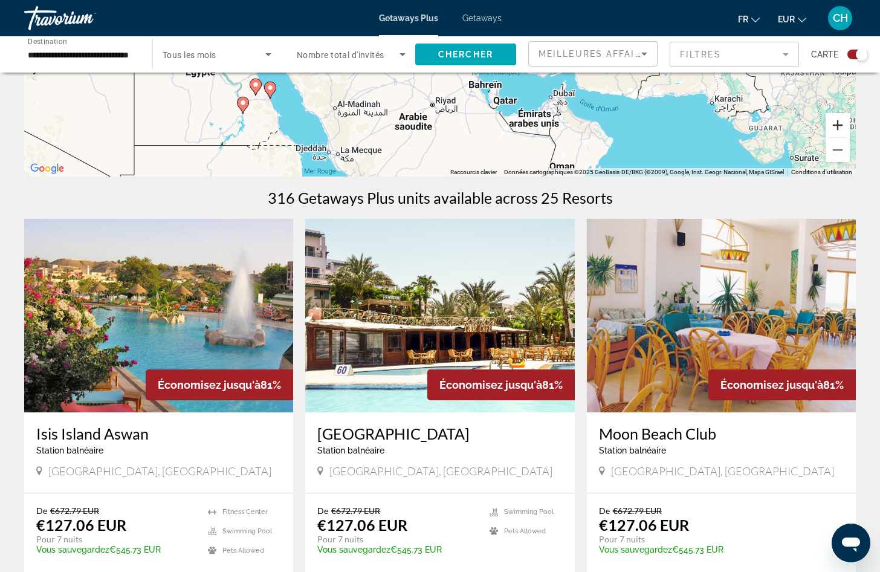
scroll to position [363, 0]
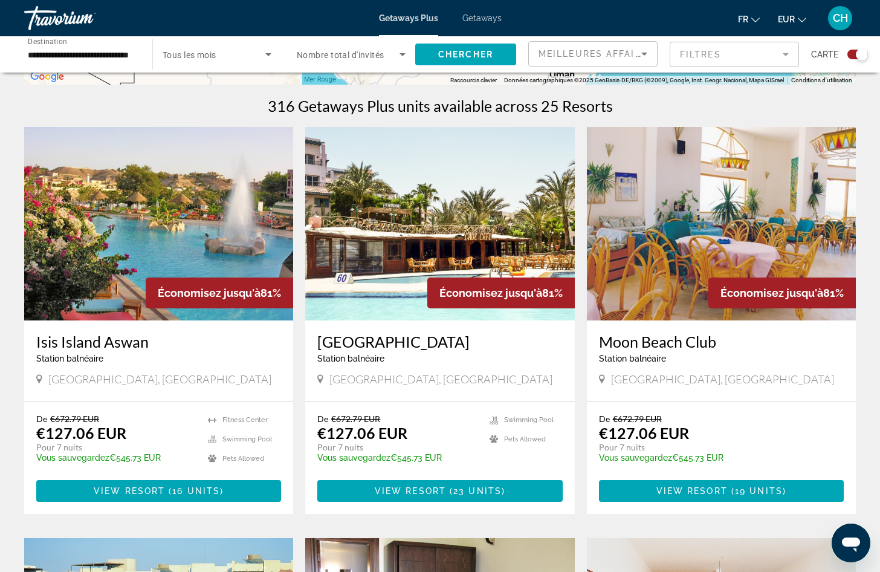
click at [229, 363] on div "Isis Island Aswan Station balnéaire - Ceci est une station d'adultes seulement" at bounding box center [158, 352] width 245 height 40
click at [152, 487] on span "View Resort" at bounding box center [129, 491] width 71 height 10
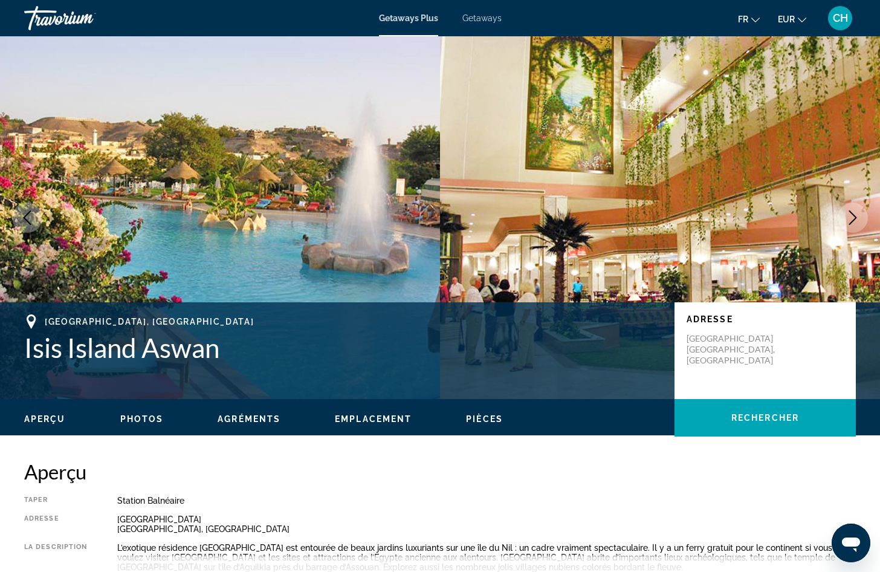
click at [848, 216] on icon "Next image" at bounding box center [853, 217] width 15 height 15
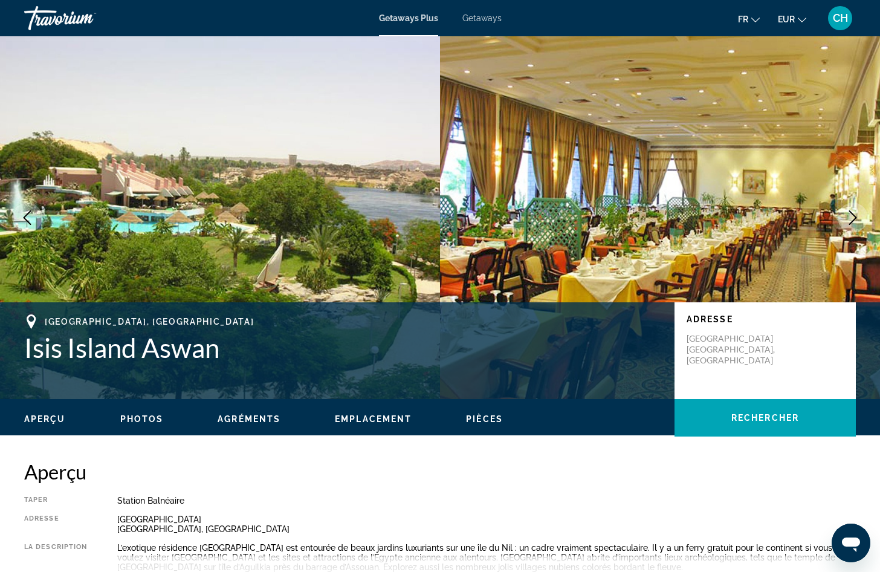
click at [848, 216] on icon "Next image" at bounding box center [853, 217] width 15 height 15
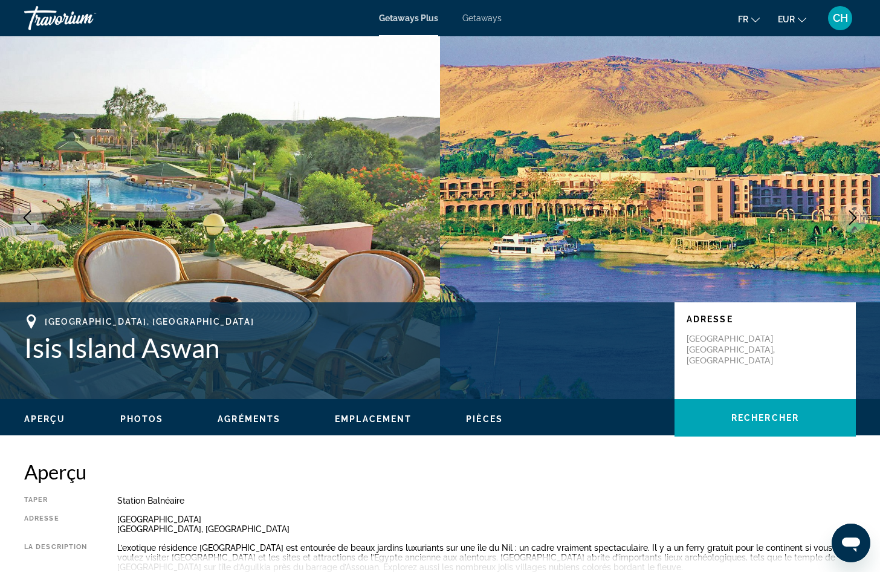
click at [848, 216] on icon "Next image" at bounding box center [853, 217] width 15 height 15
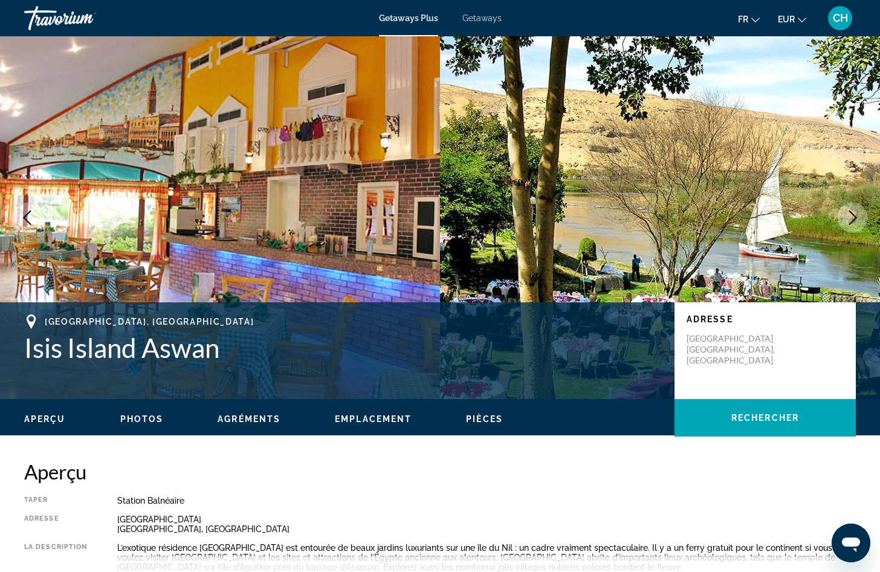
click at [848, 216] on icon "Next image" at bounding box center [853, 217] width 15 height 15
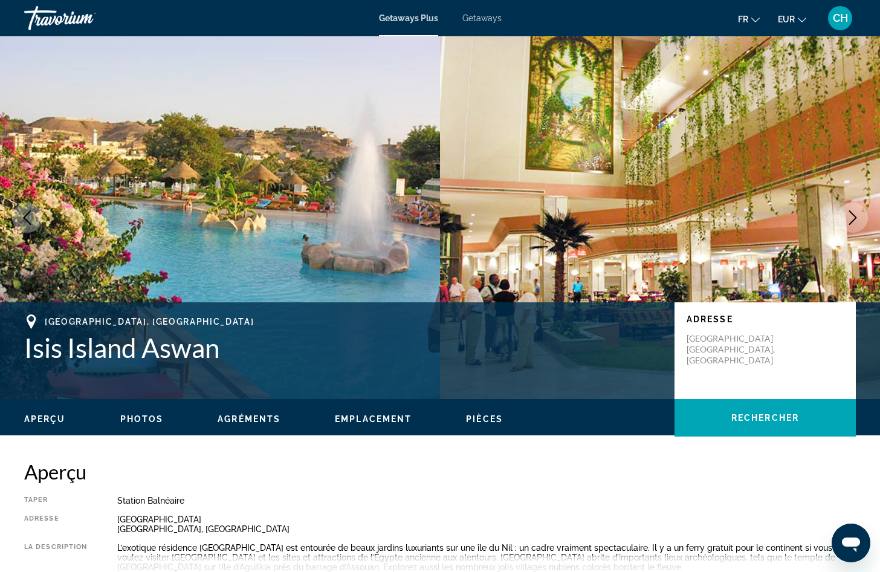
click at [848, 216] on icon "Next image" at bounding box center [853, 217] width 15 height 15
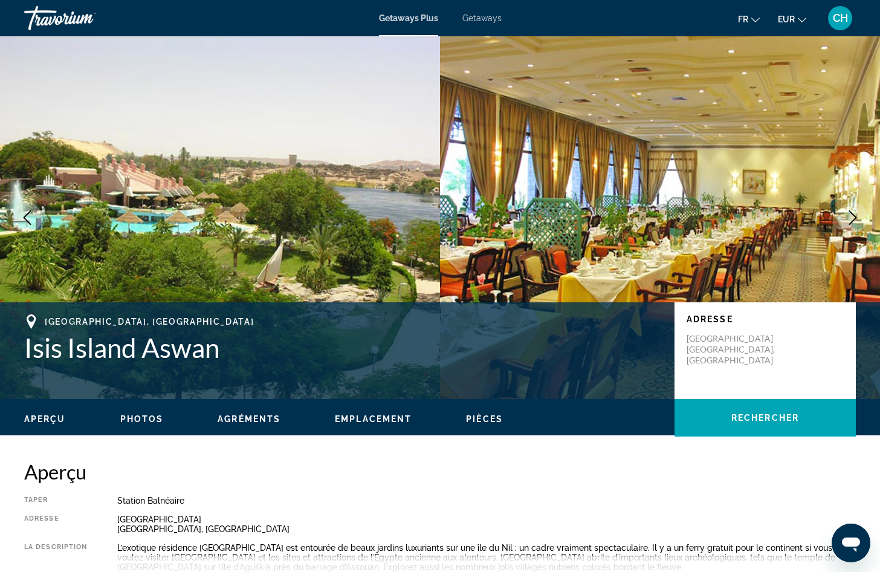
click at [848, 216] on icon "Next image" at bounding box center [853, 217] width 15 height 15
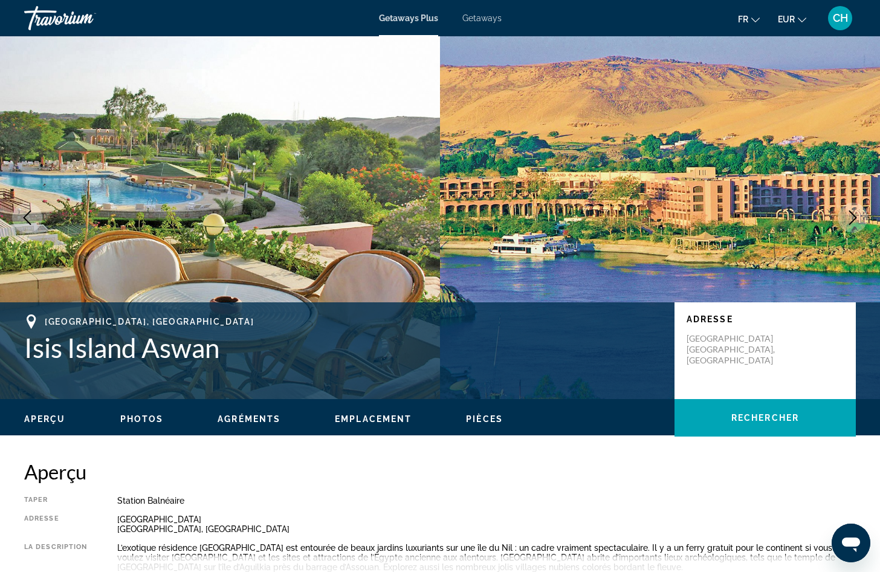
click at [848, 216] on icon "Next image" at bounding box center [853, 217] width 15 height 15
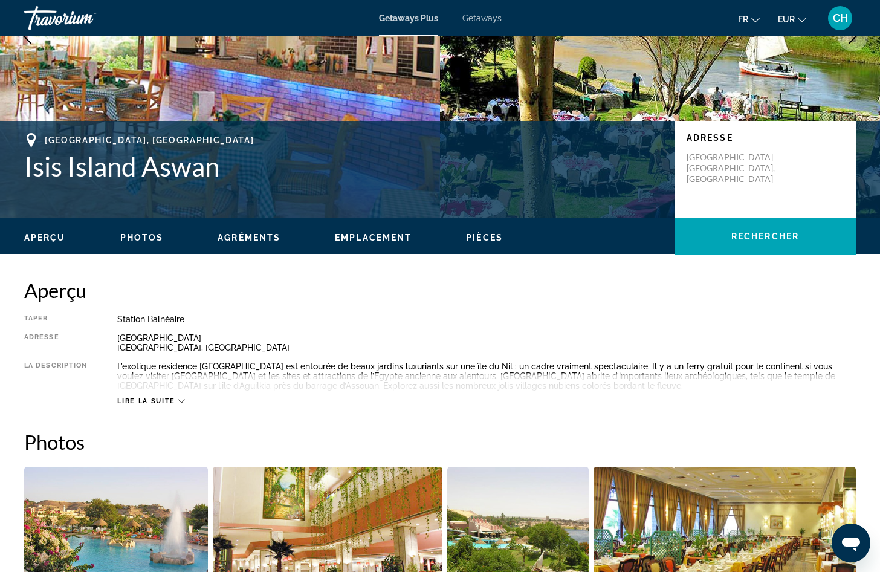
scroll to position [242, 0]
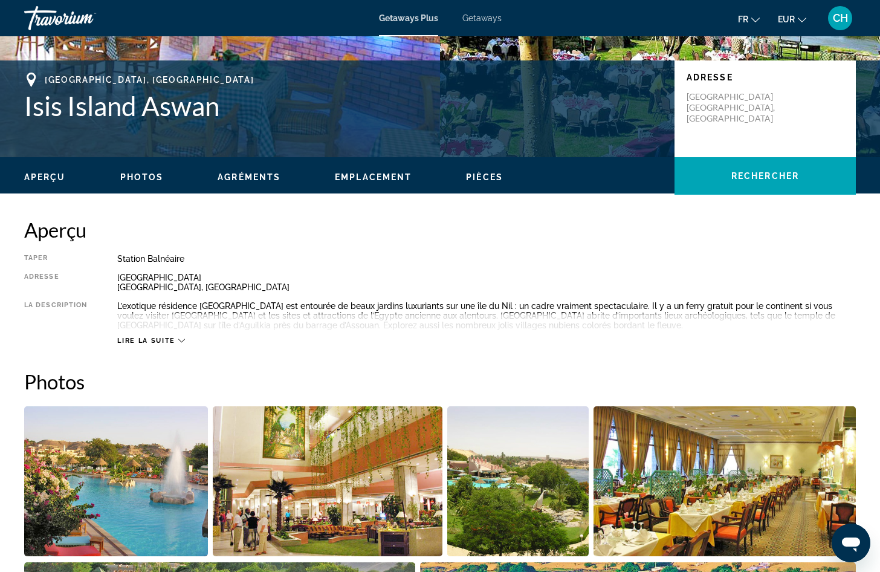
click at [140, 337] on span "Lire la suite" at bounding box center [145, 341] width 57 height 8
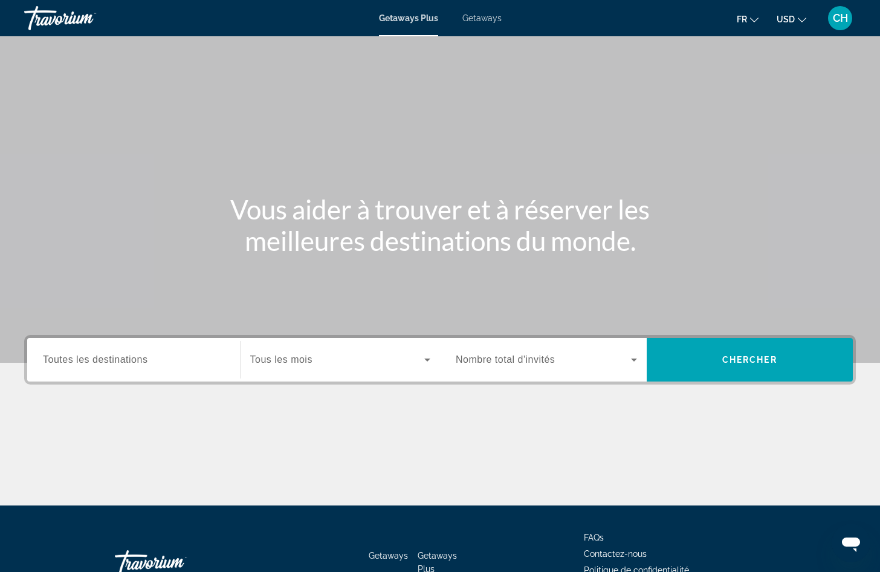
click at [491, 17] on span "Getaways" at bounding box center [481, 18] width 39 height 10
